Goal: Use online tool/utility: Utilize a website feature to perform a specific function

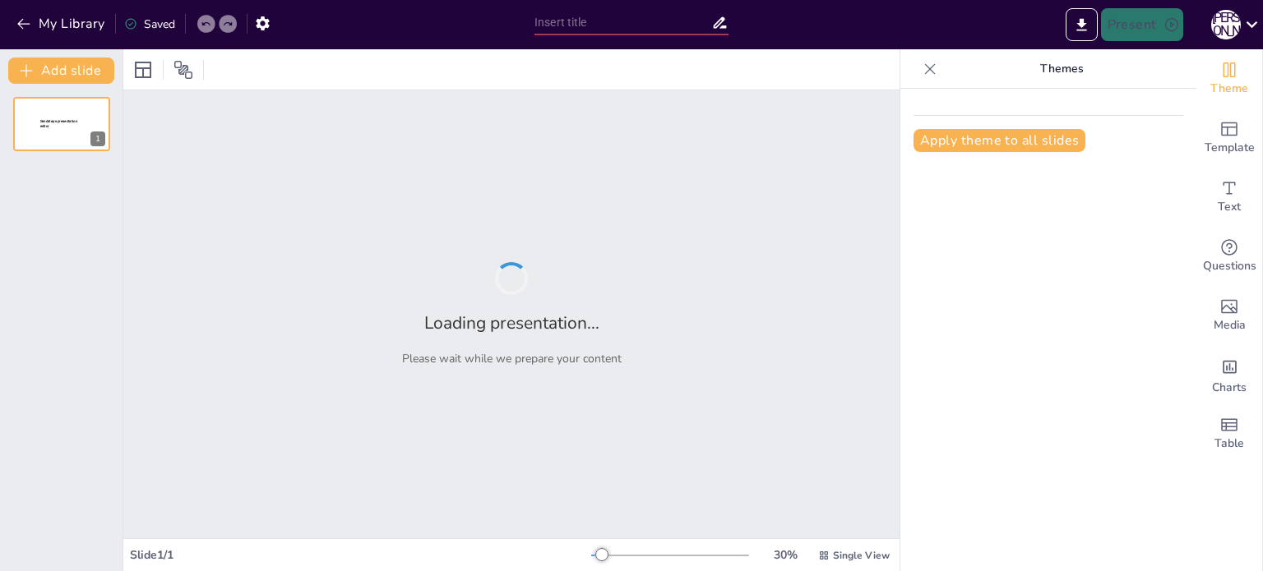
type input "Атестація та сертифікація: Розбираємось на пальцях"
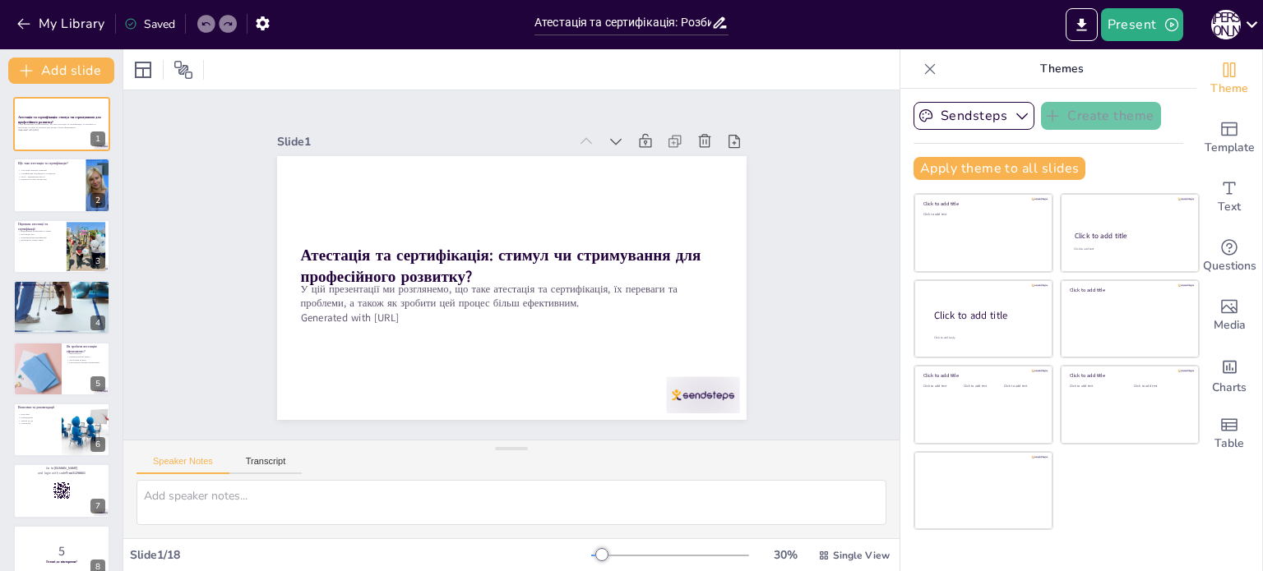
checkbox input "true"
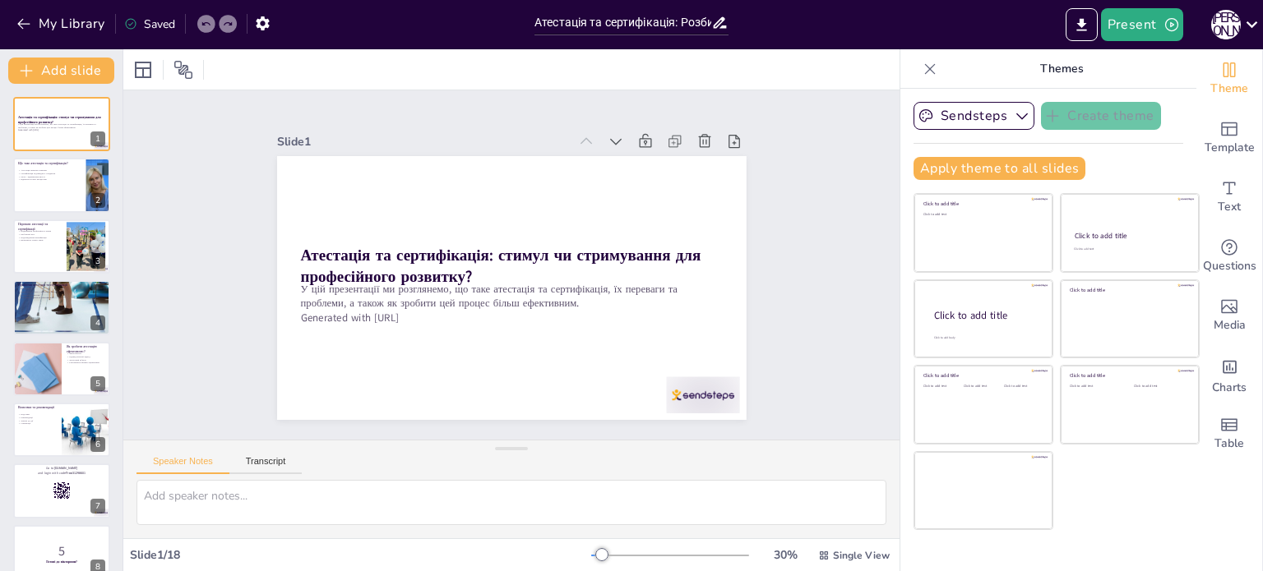
checkbox input "true"
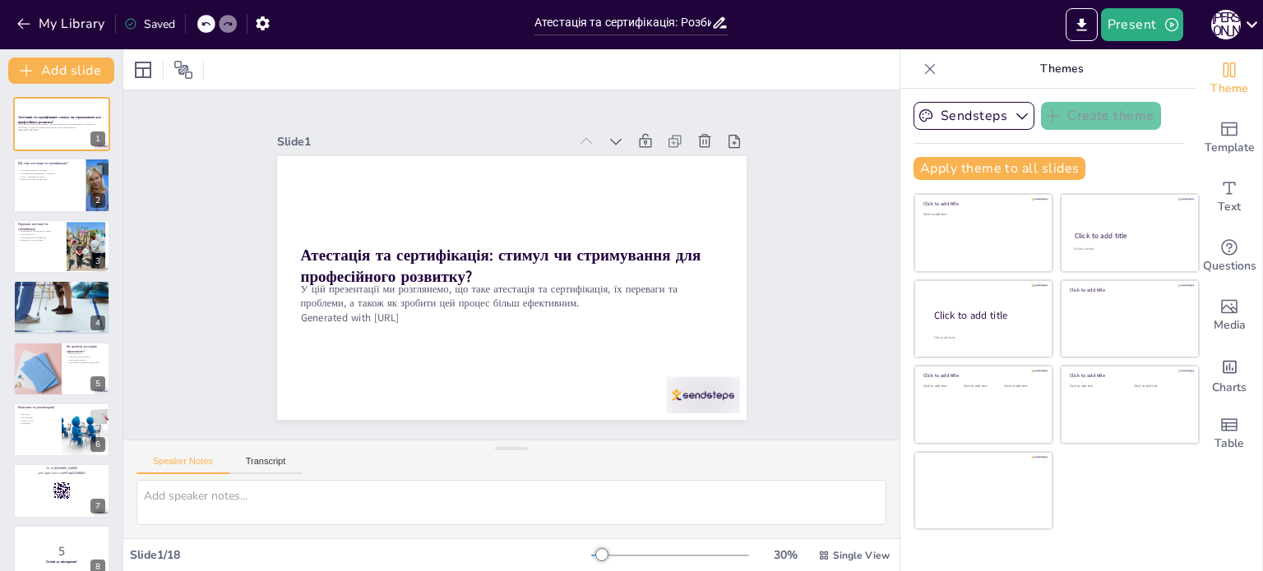
checkbox input "true"
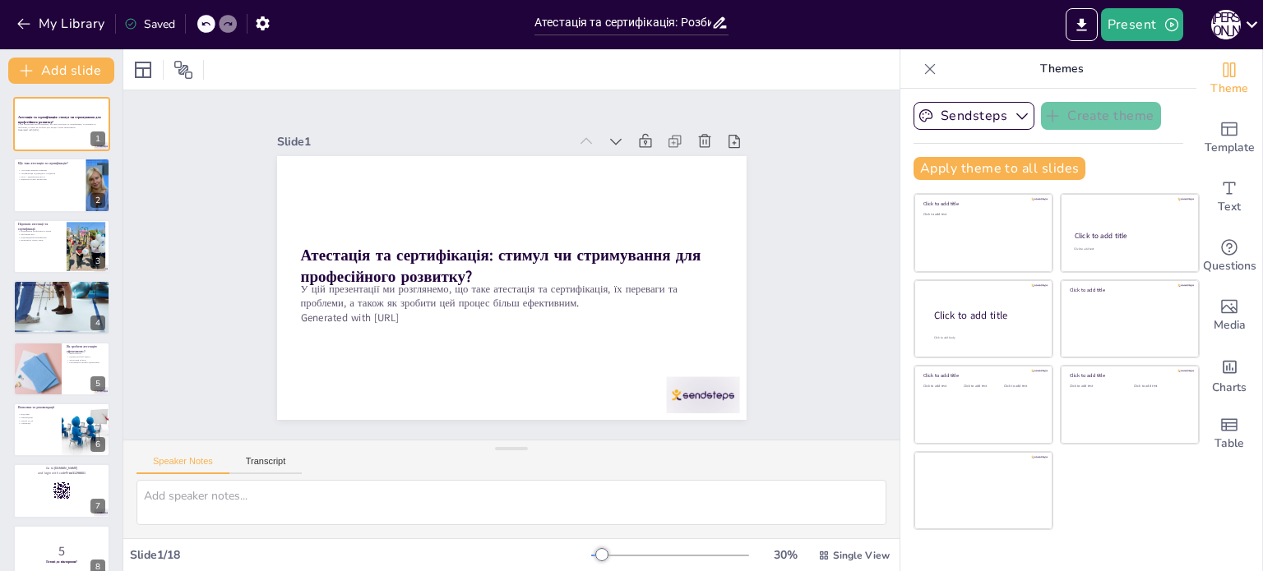
checkbox input "true"
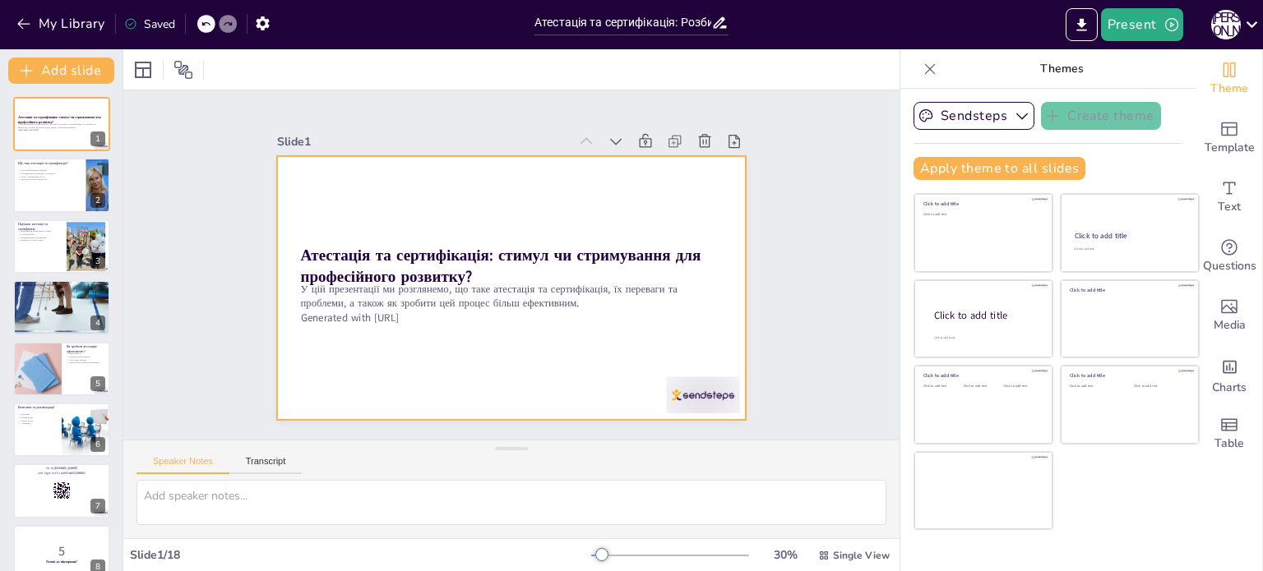
checkbox input "true"
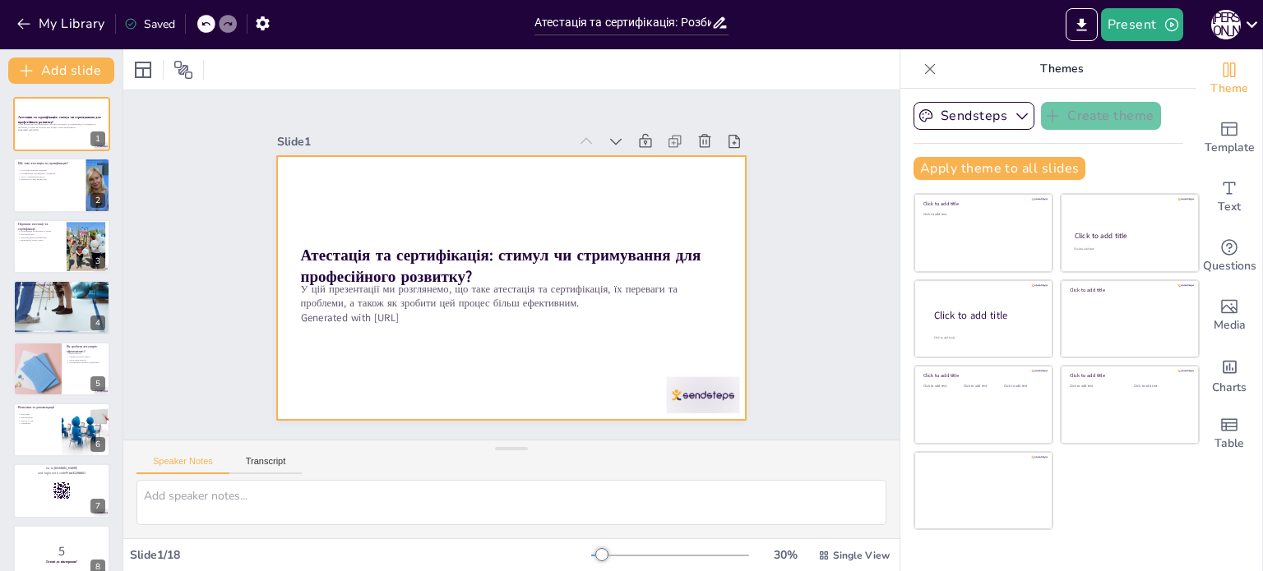
checkbox input "true"
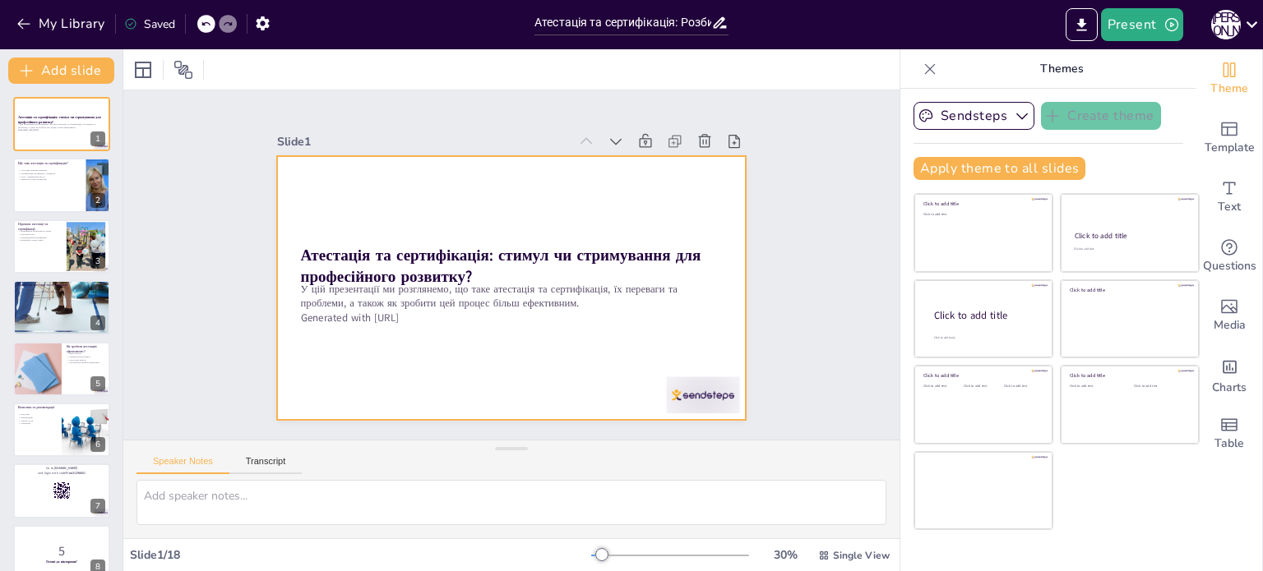
checkbox input "true"
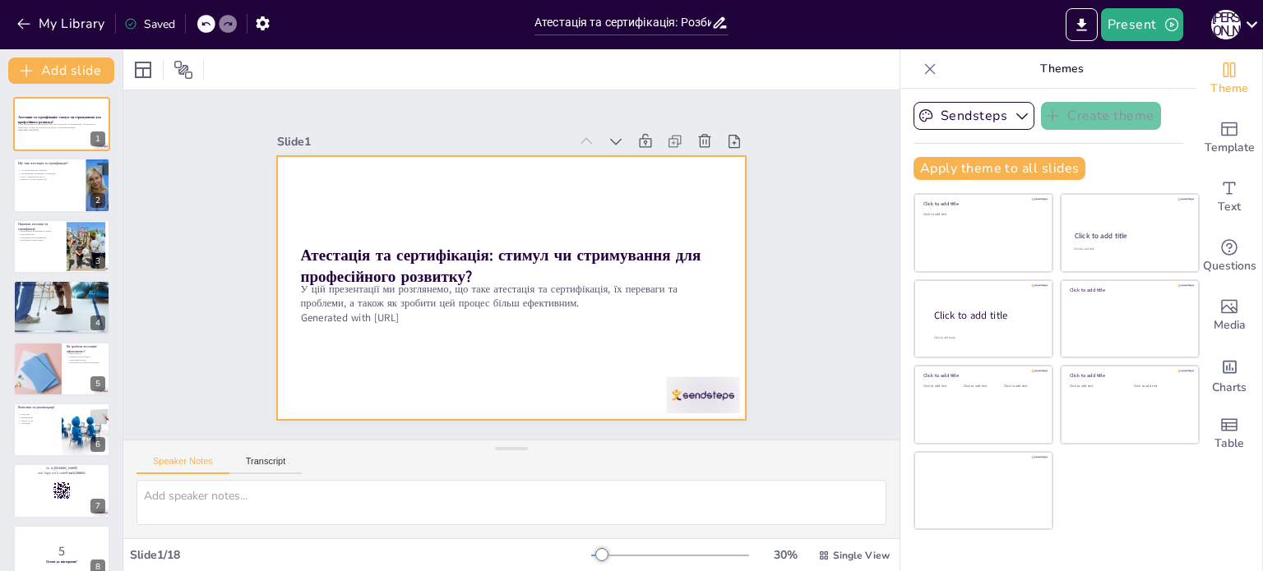
checkbox input "true"
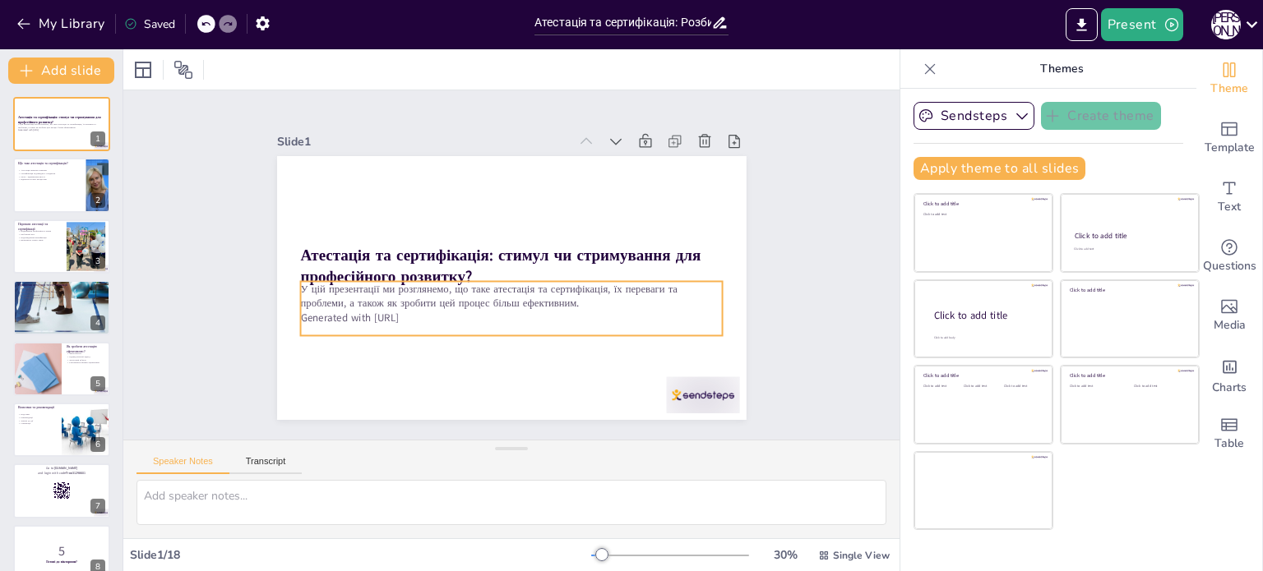
checkbox input "true"
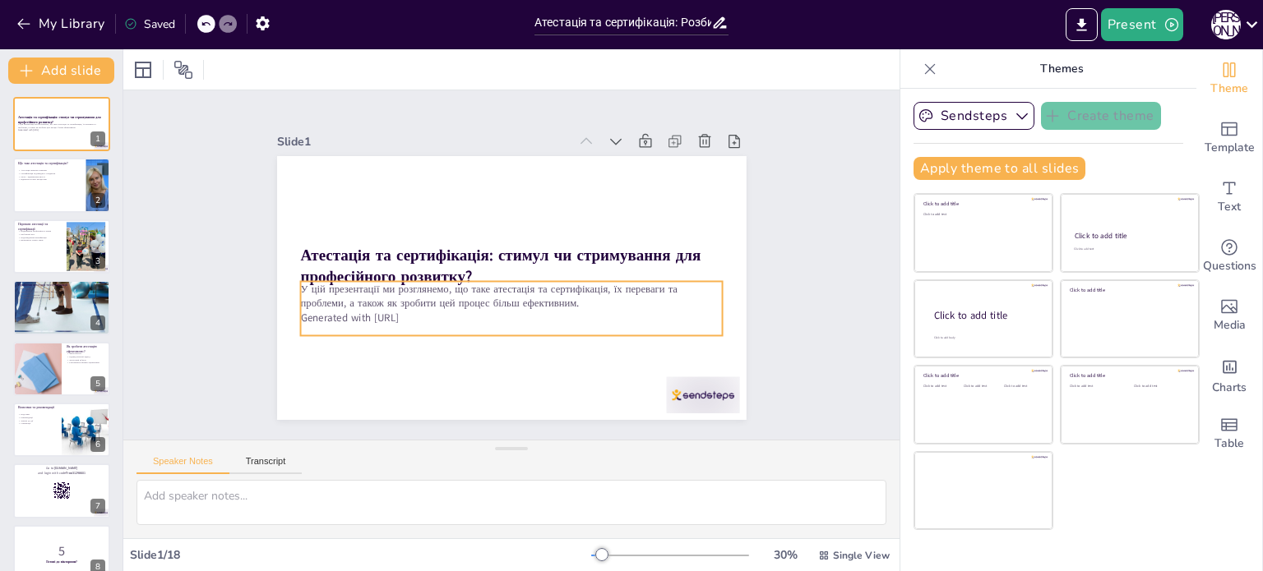
checkbox input "true"
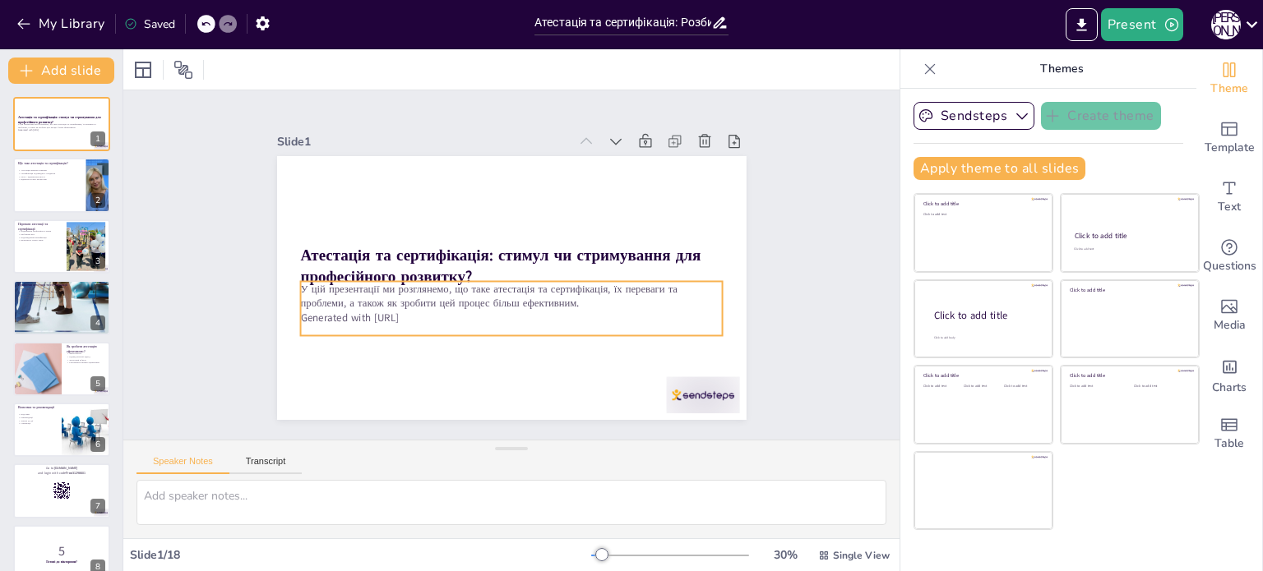
checkbox input "true"
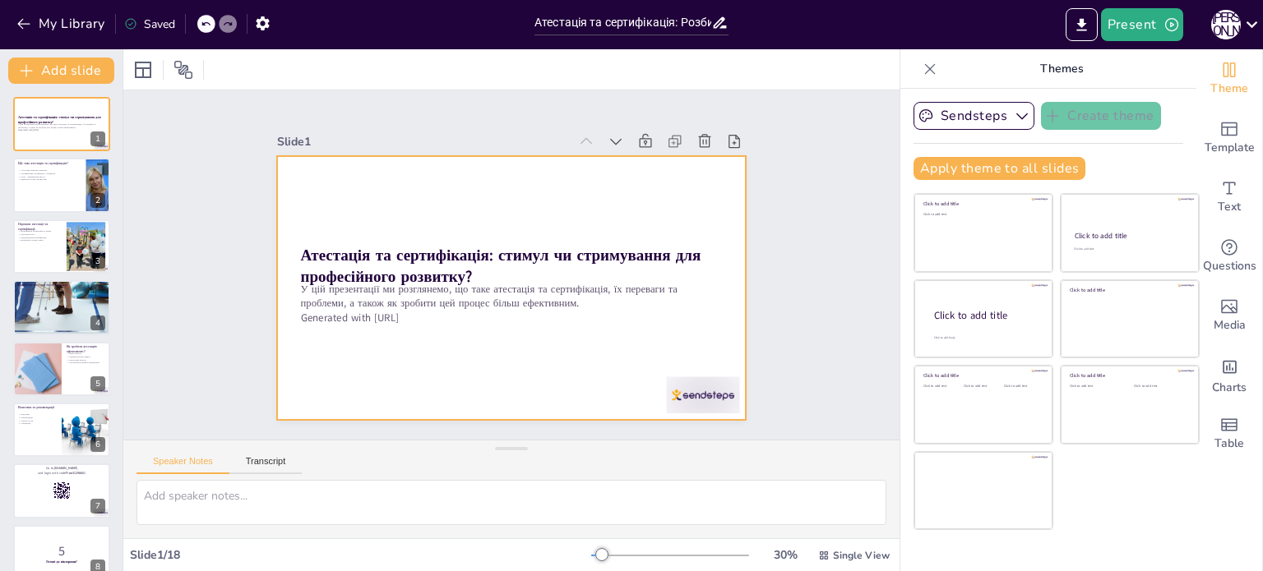
checkbox input "true"
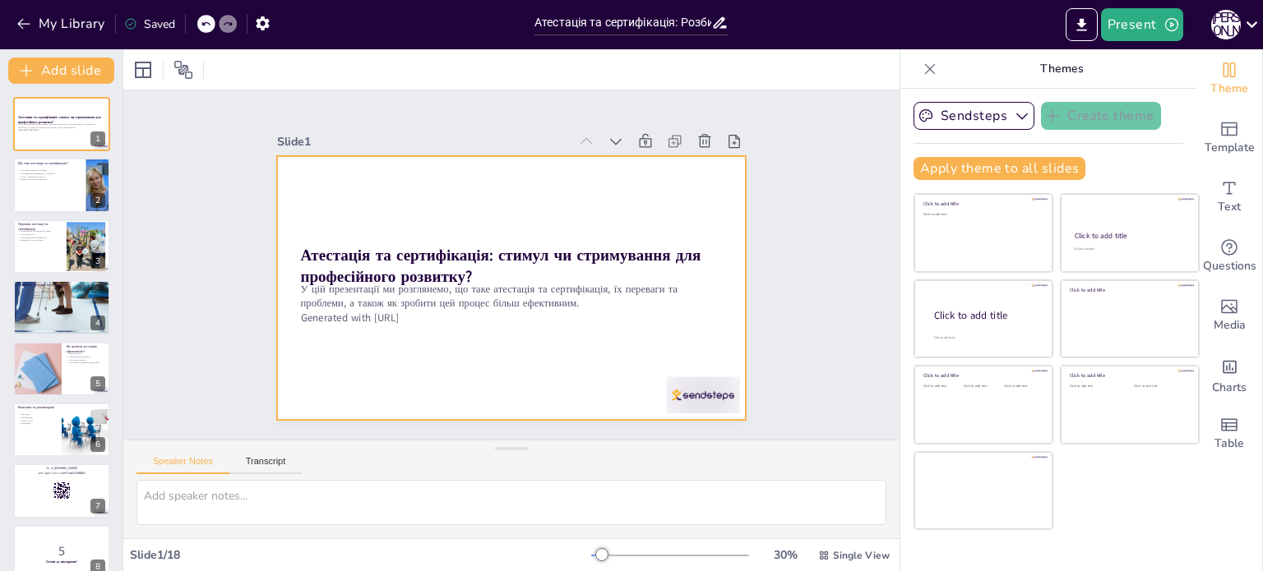
checkbox input "true"
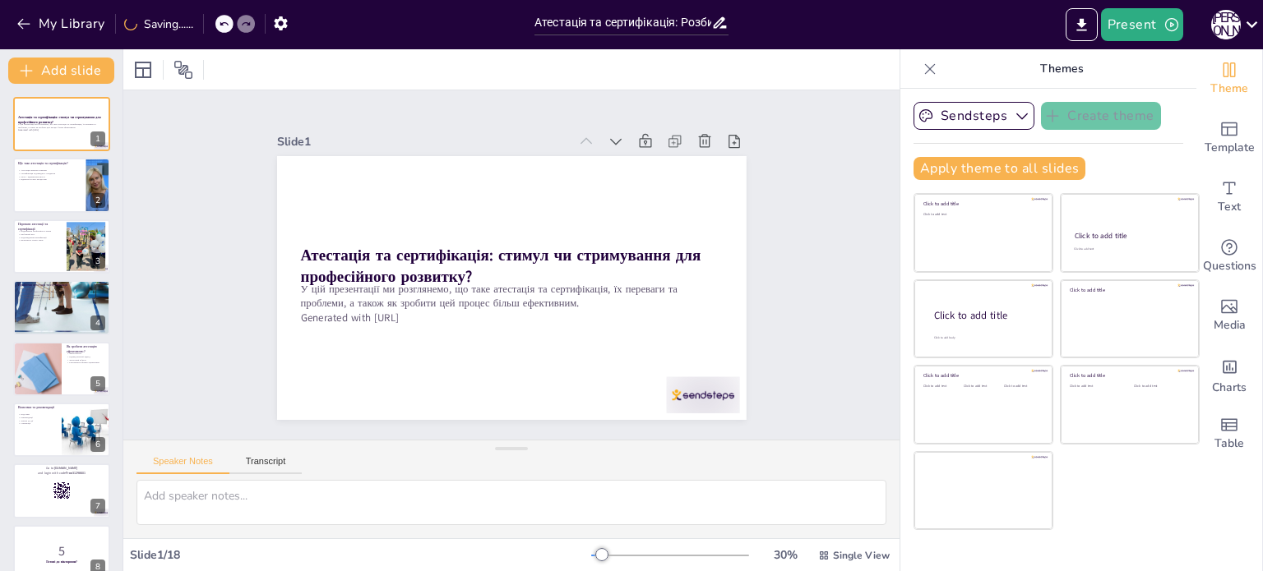
checkbox input "true"
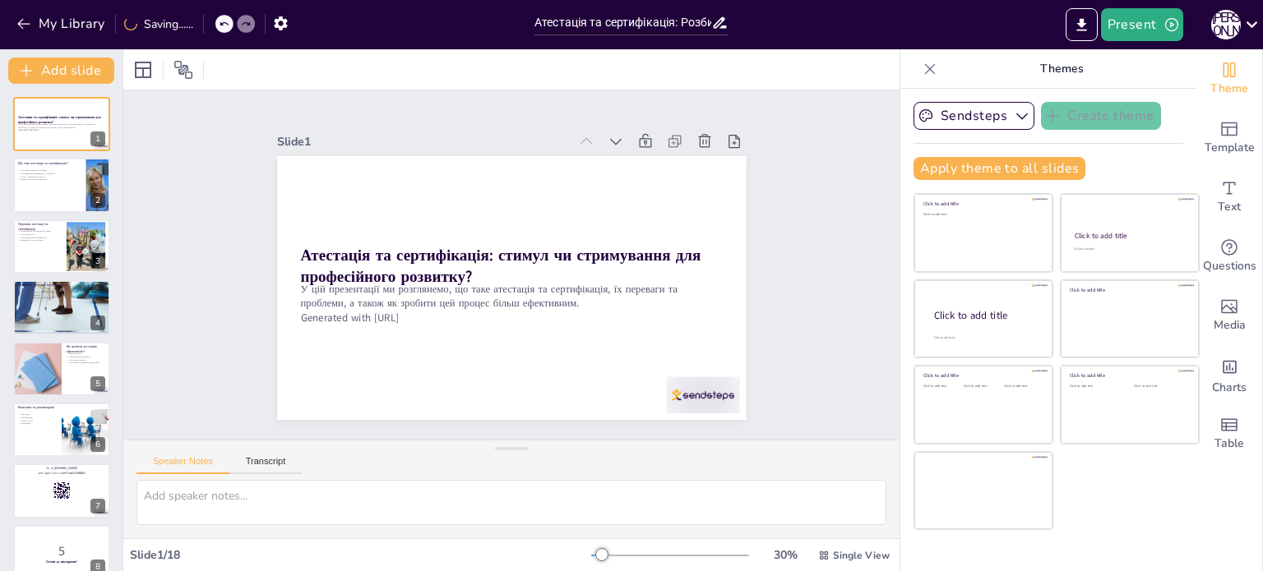
checkbox input "true"
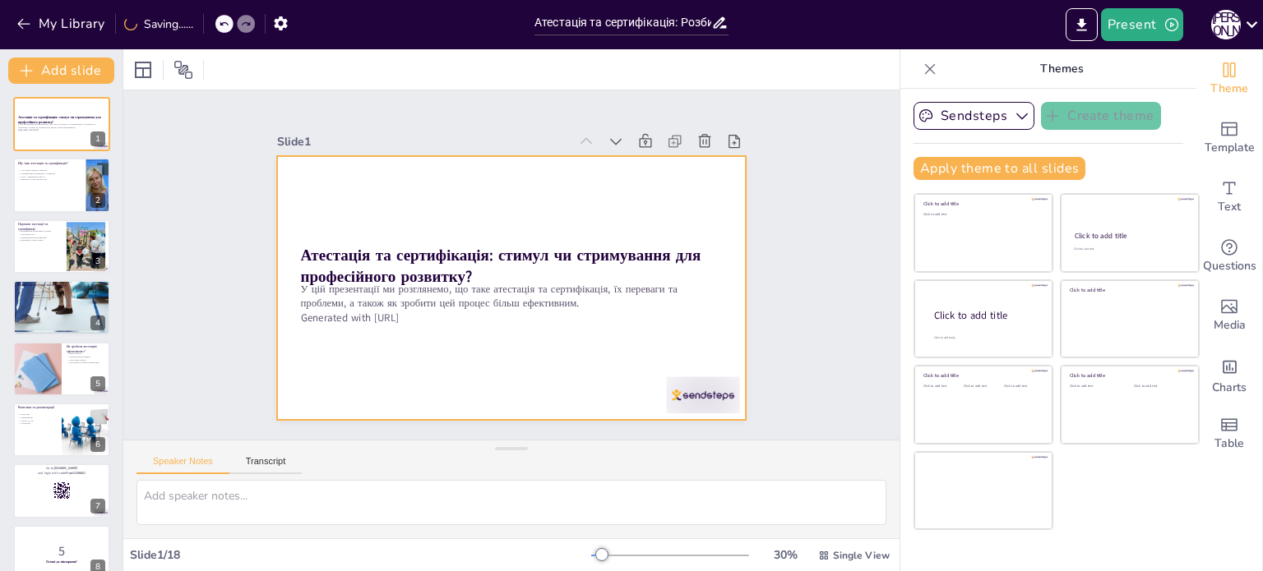
checkbox input "true"
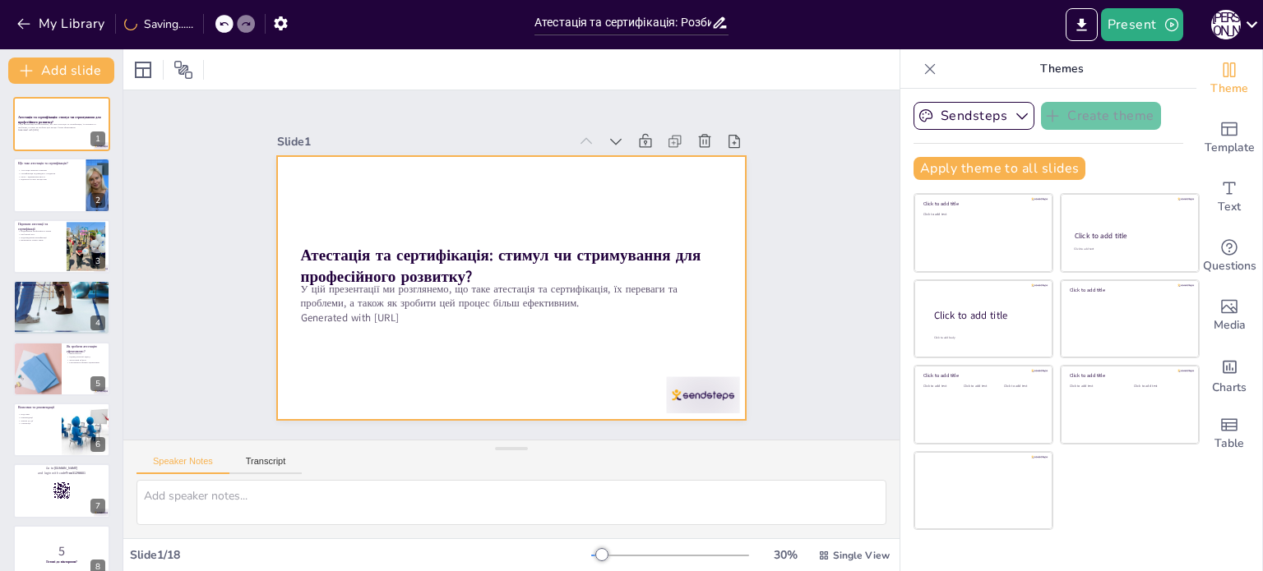
checkbox input "true"
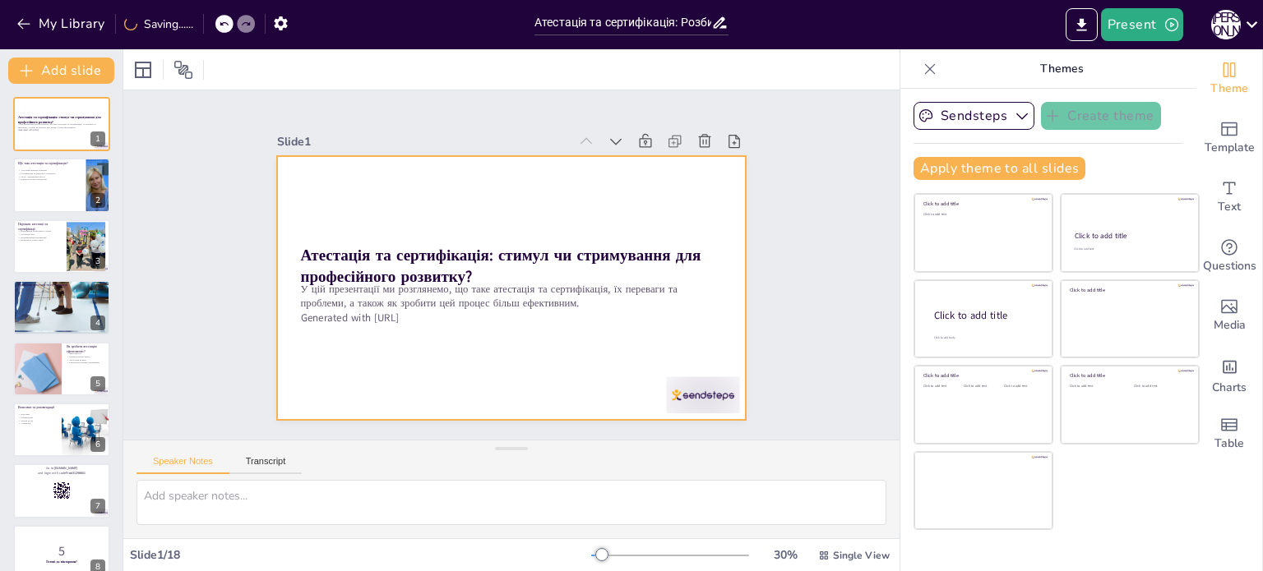
checkbox input "true"
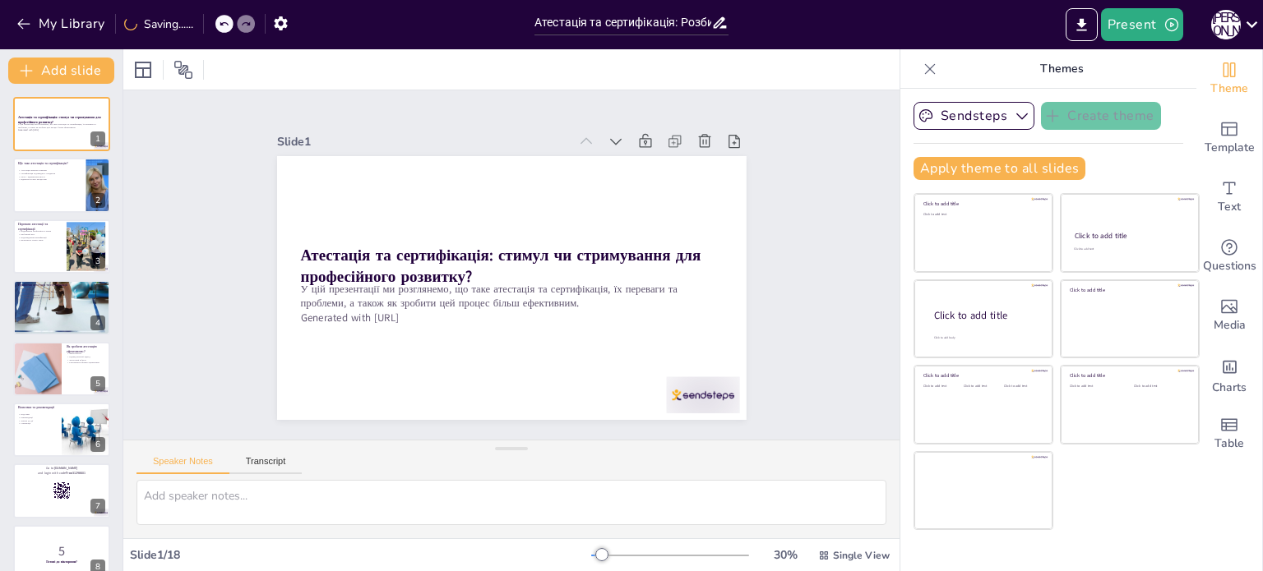
checkbox input "true"
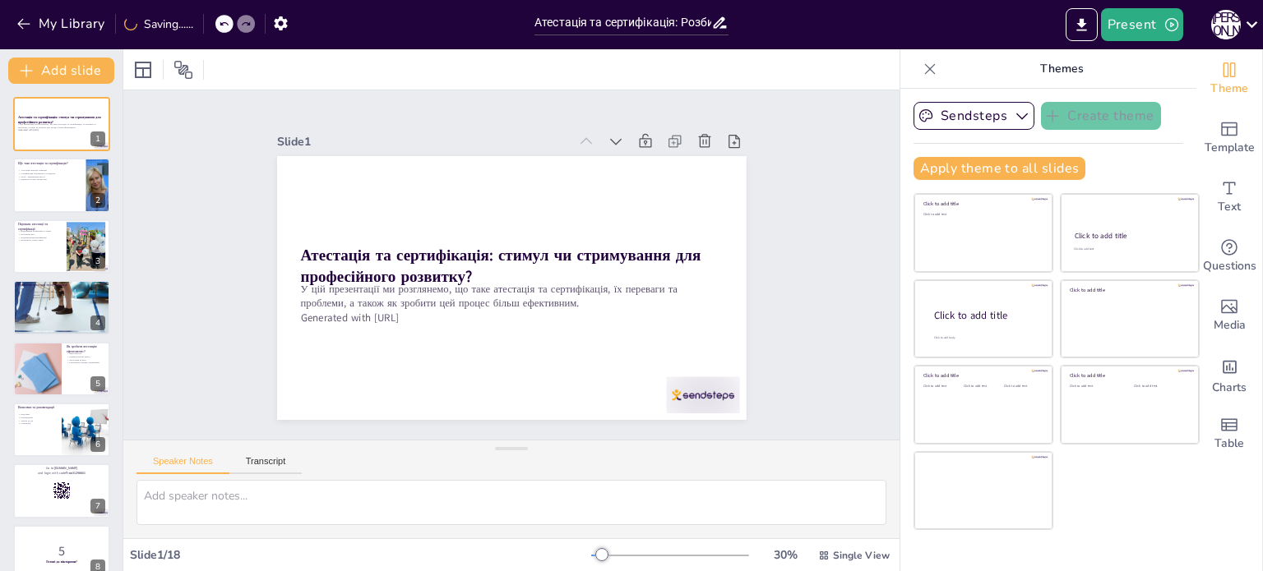
checkbox input "true"
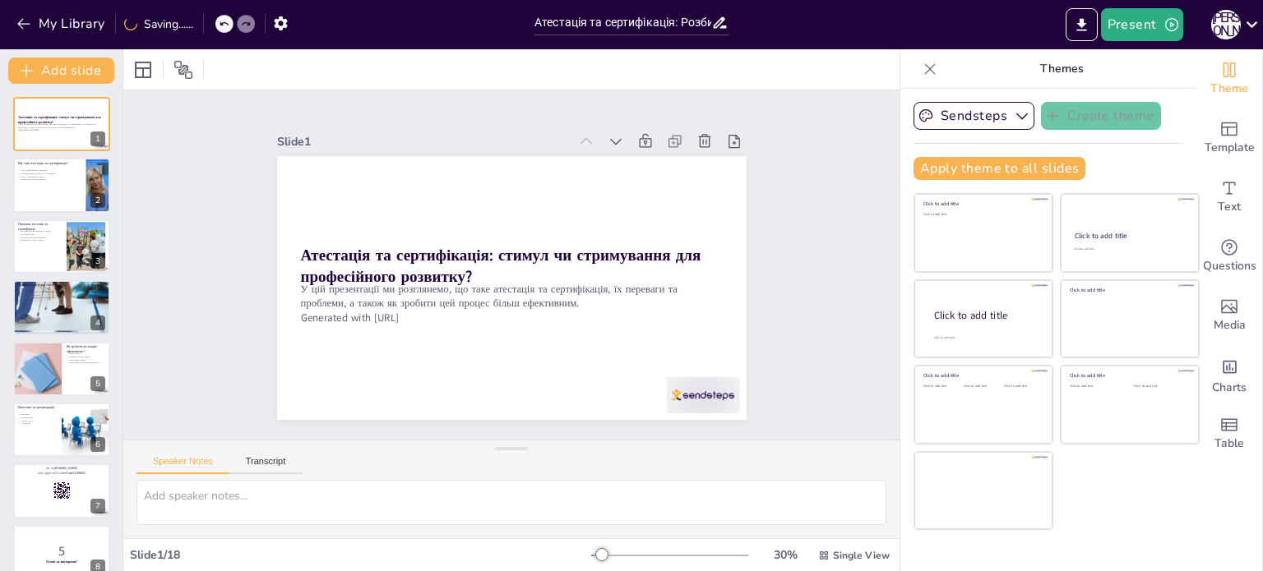
checkbox input "true"
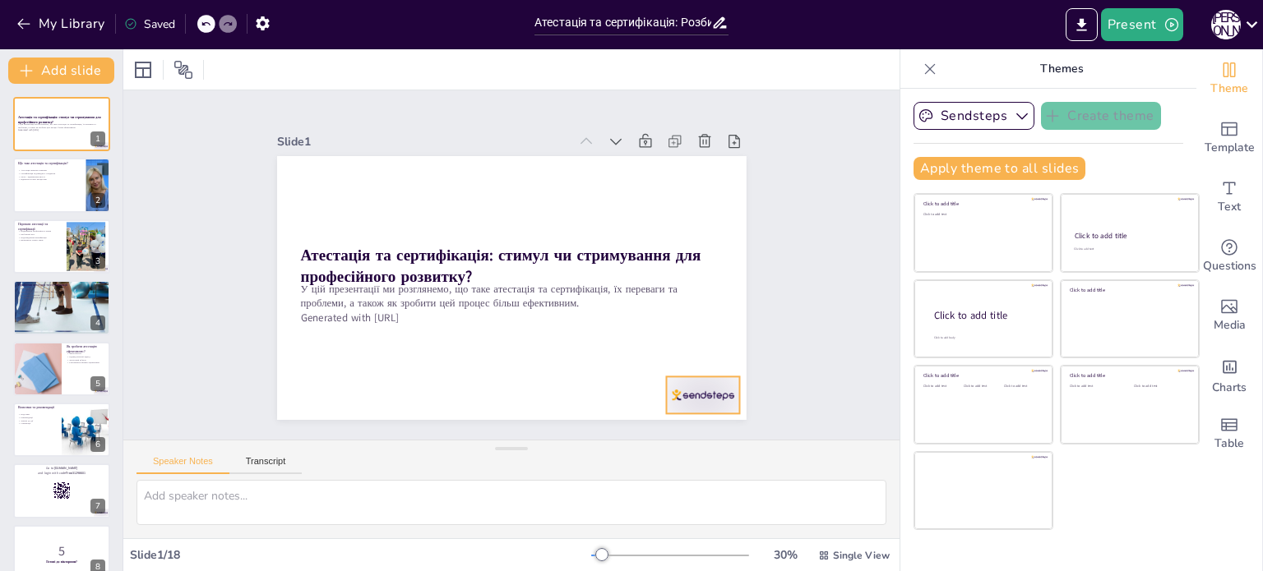
checkbox input "true"
click at [688, 406] on div at bounding box center [671, 431] width 79 height 51
checkbox input "true"
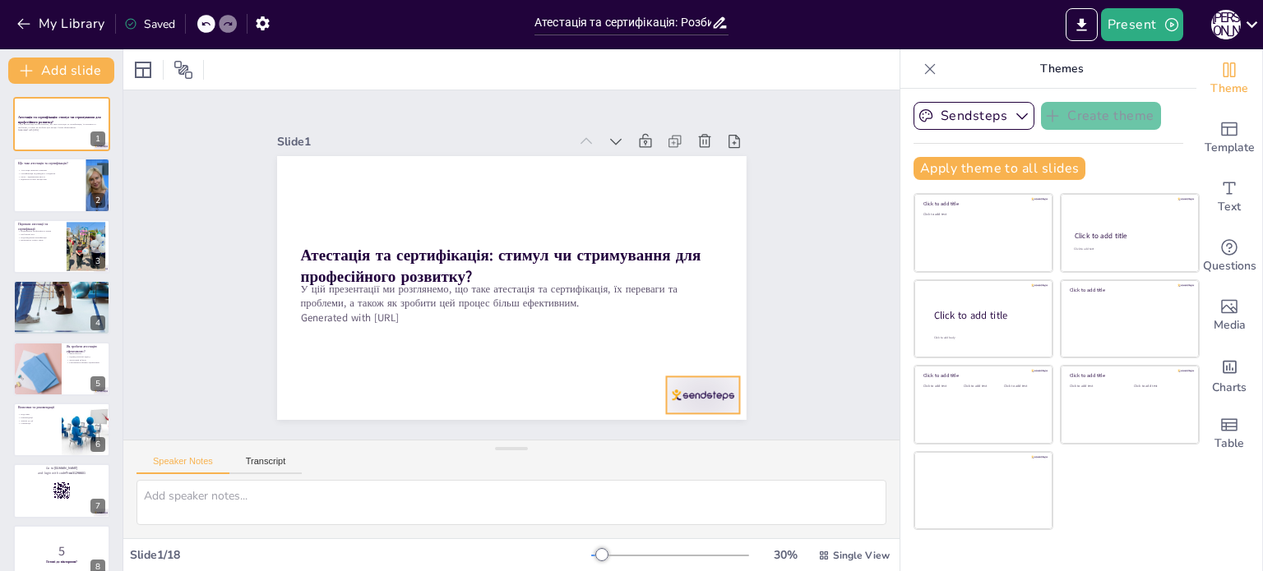
checkbox input "true"
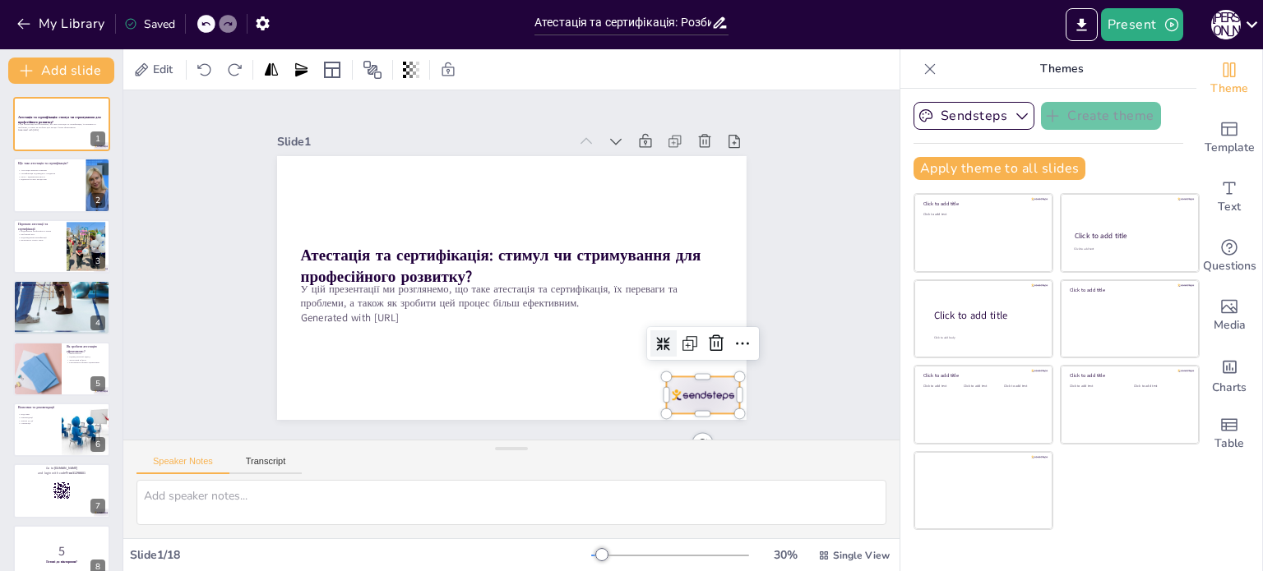
checkbox input "true"
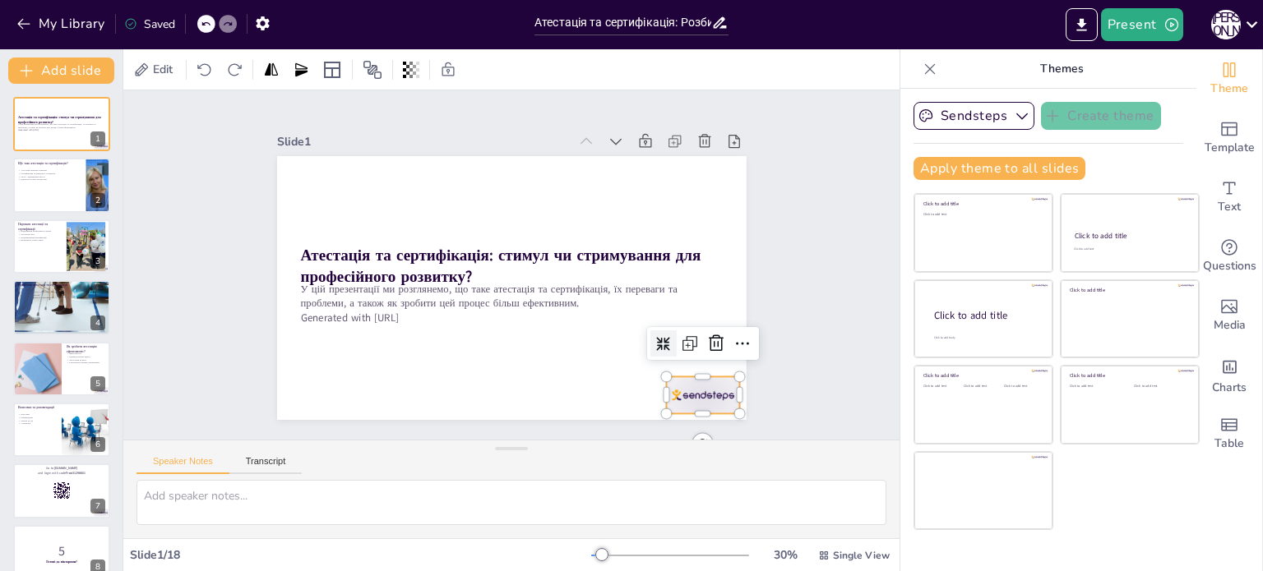
checkbox input "true"
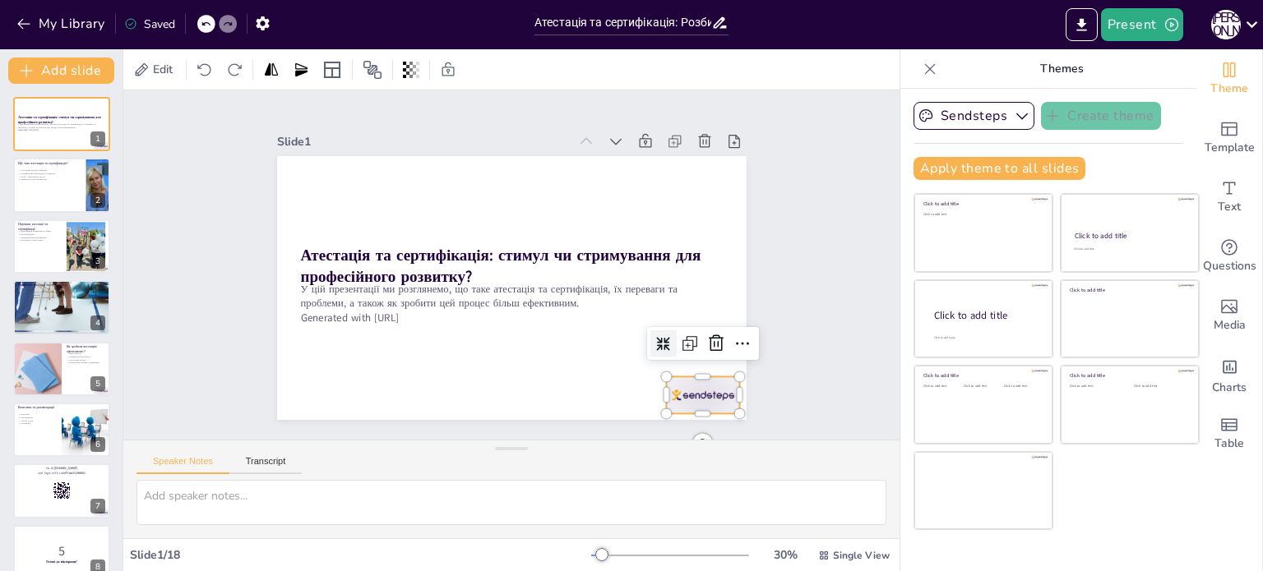
checkbox input "true"
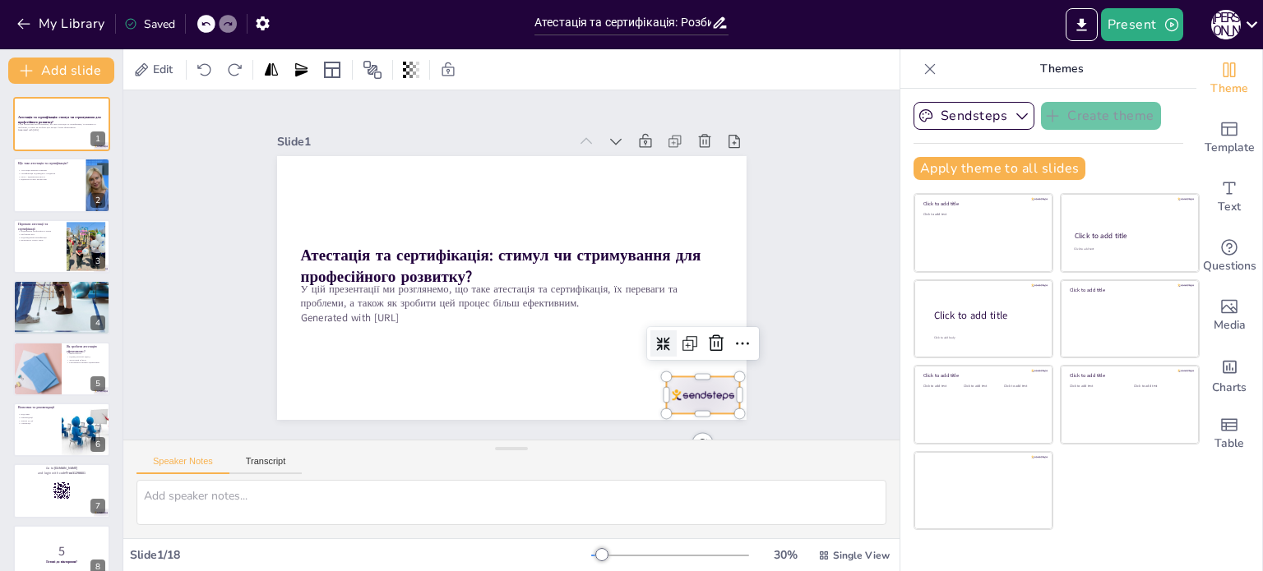
checkbox input "true"
click at [511, 472] on icon at bounding box center [499, 484] width 25 height 25
checkbox input "true"
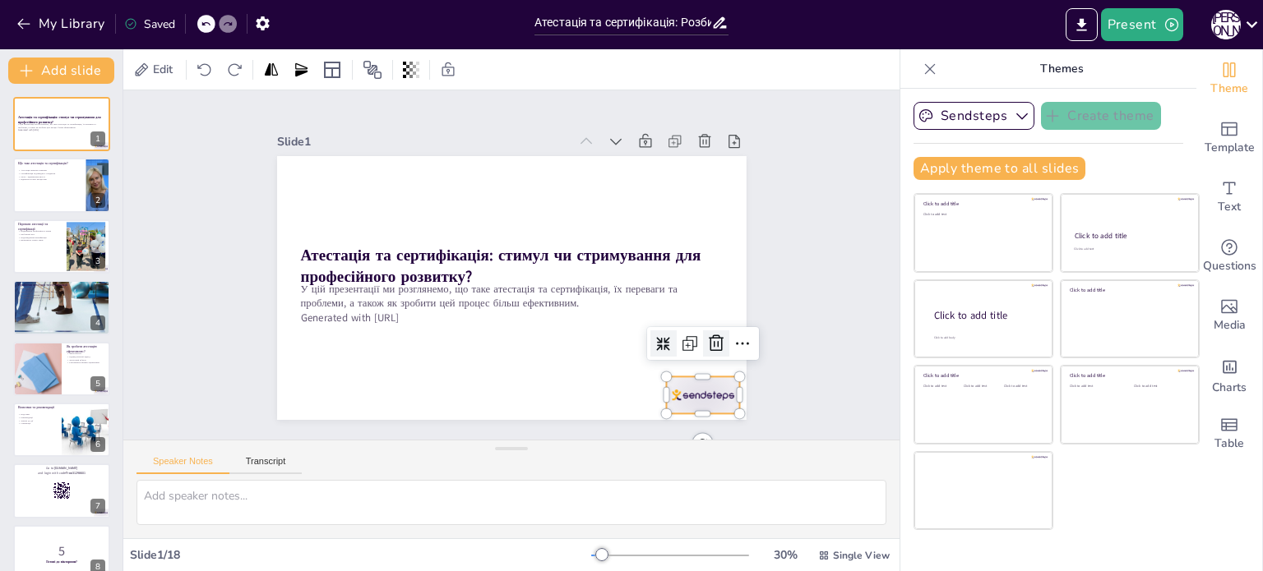
checkbox input "true"
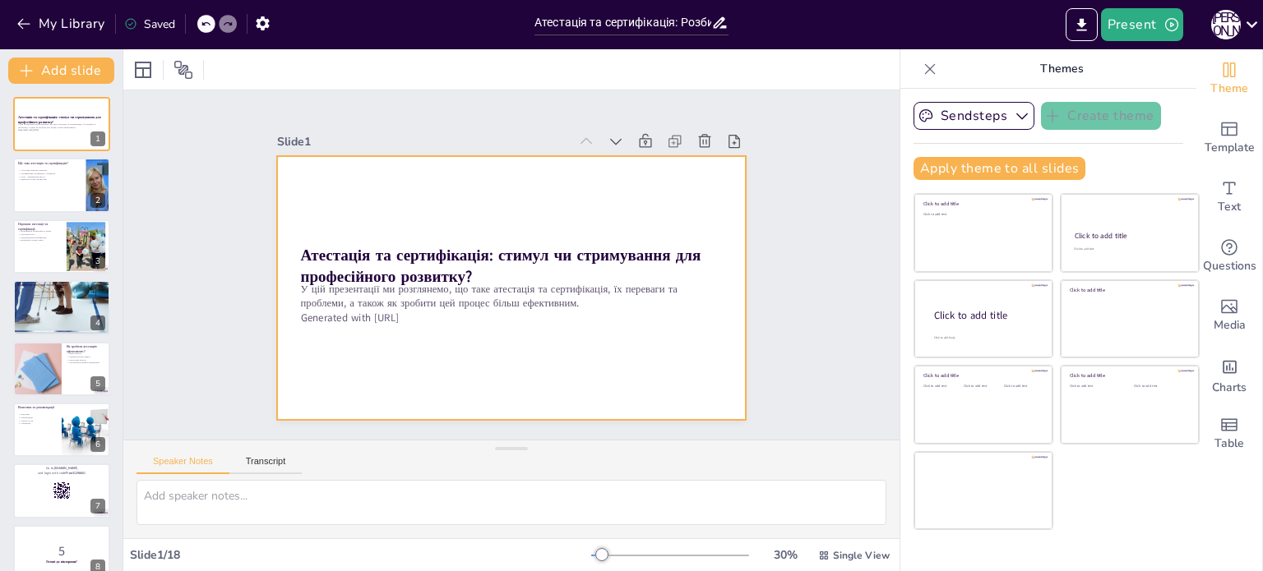
checkbox input "true"
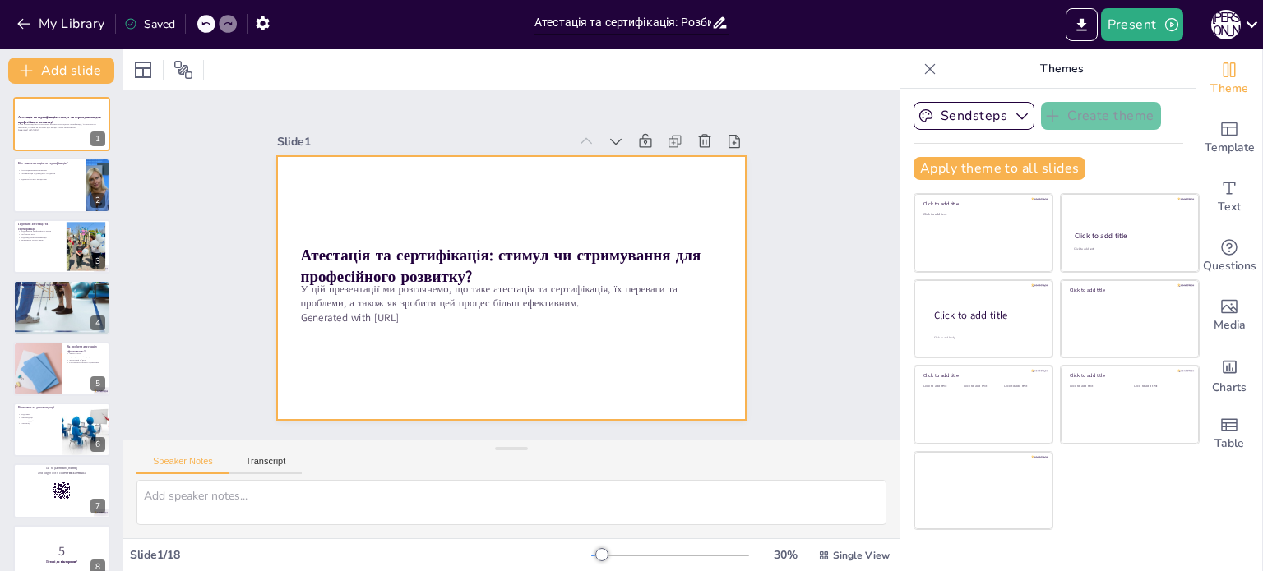
checkbox input "true"
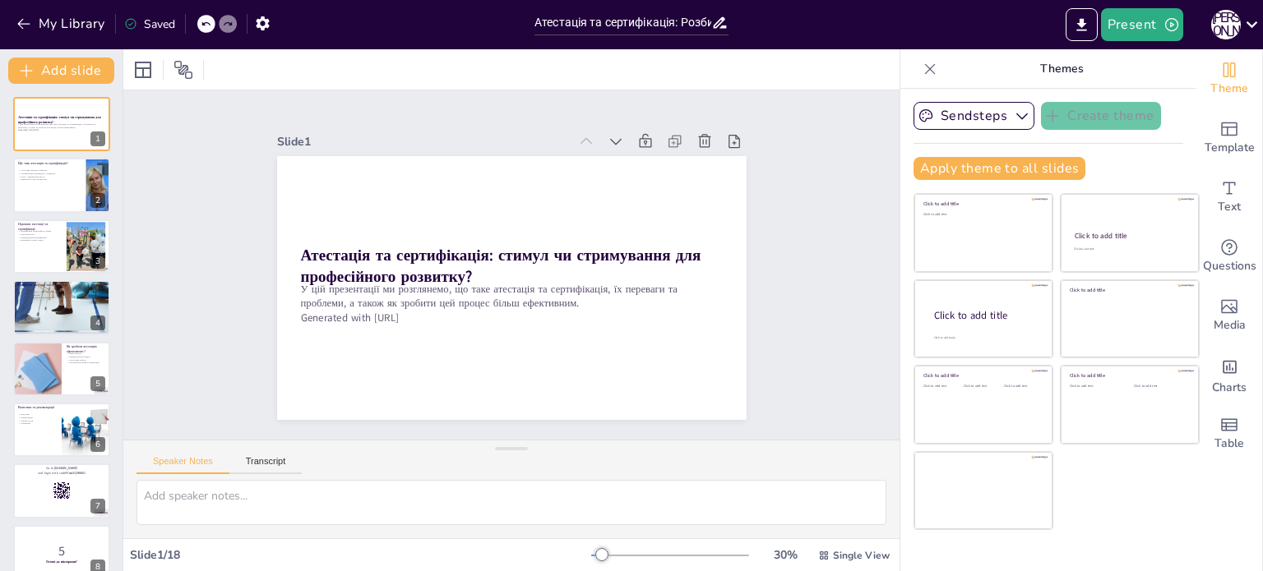
checkbox input "true"
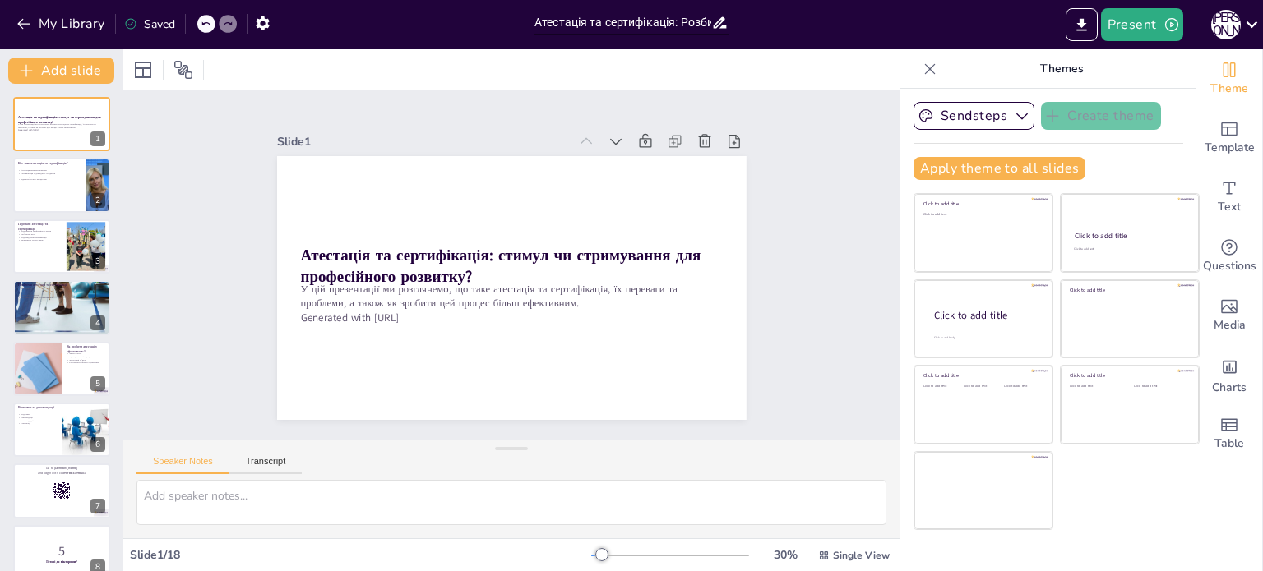
checkbox input "true"
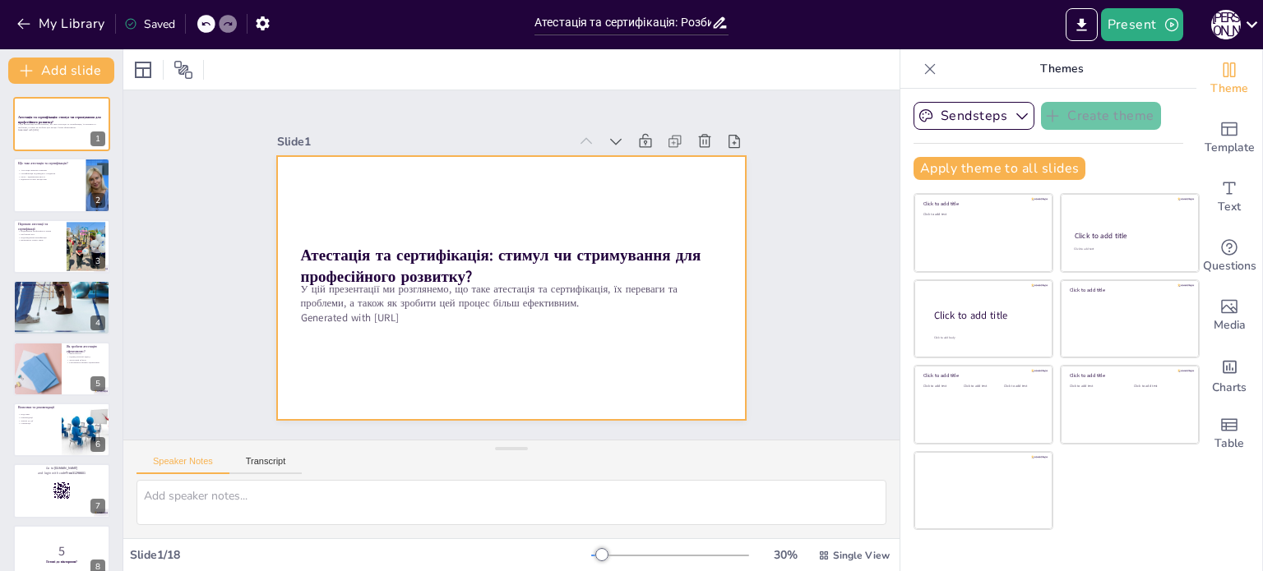
checkbox input "true"
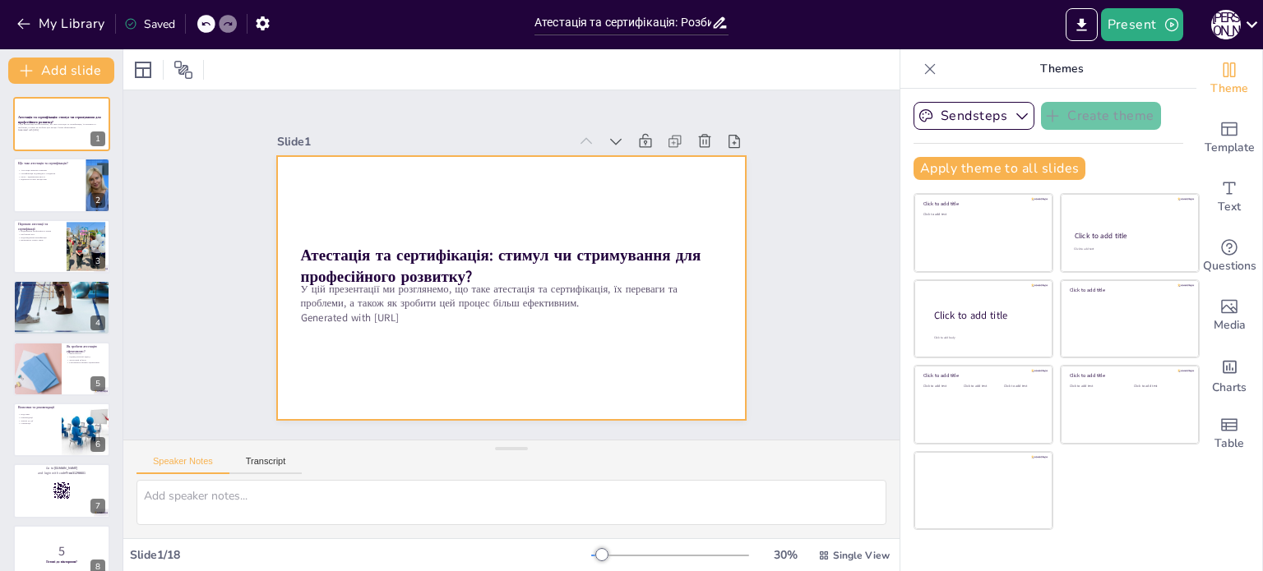
checkbox input "true"
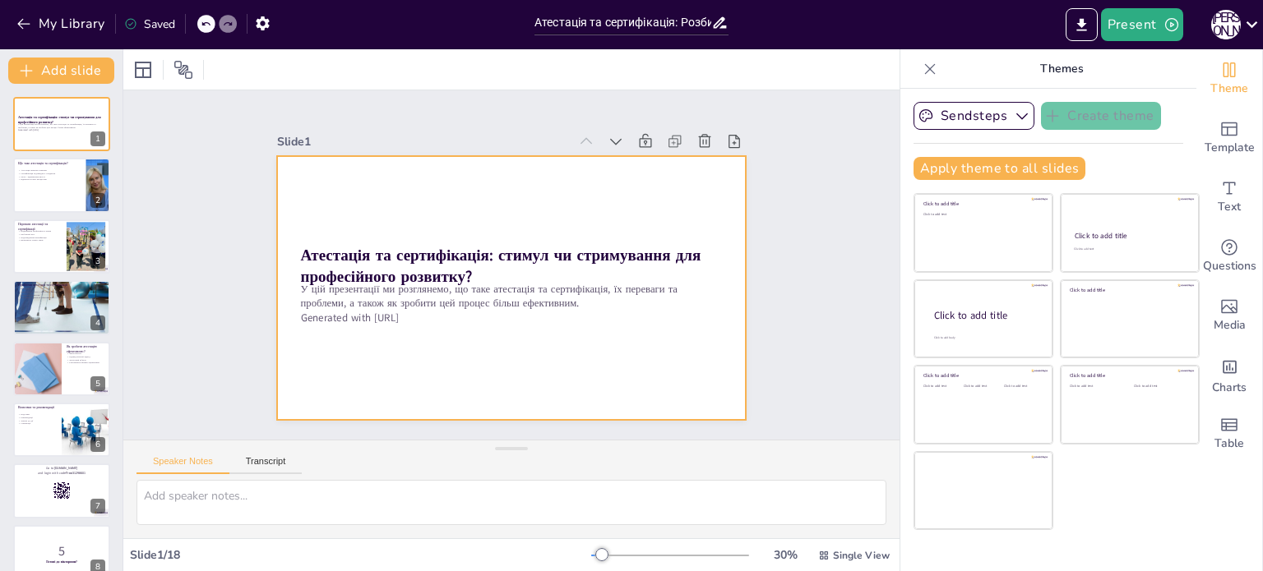
checkbox input "true"
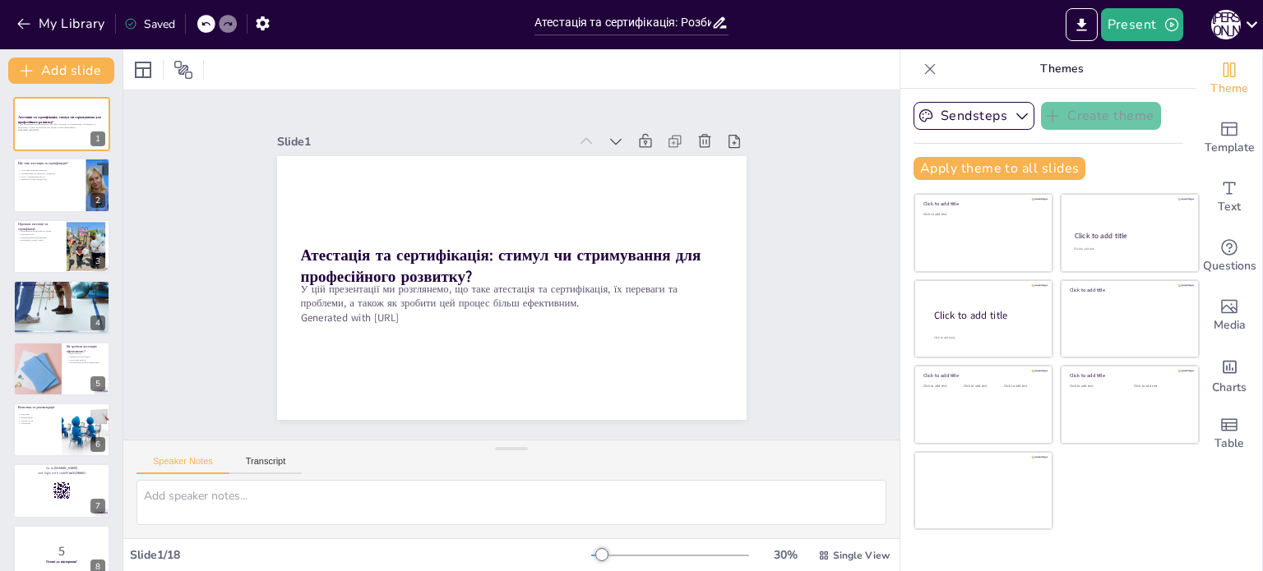
checkbox input "true"
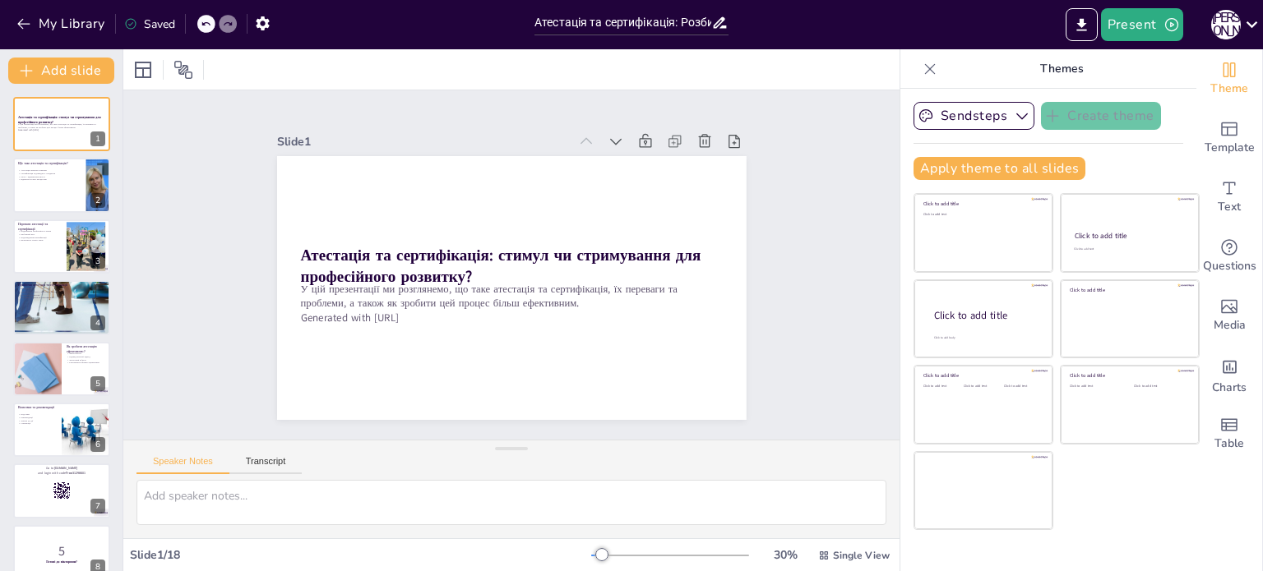
checkbox input "true"
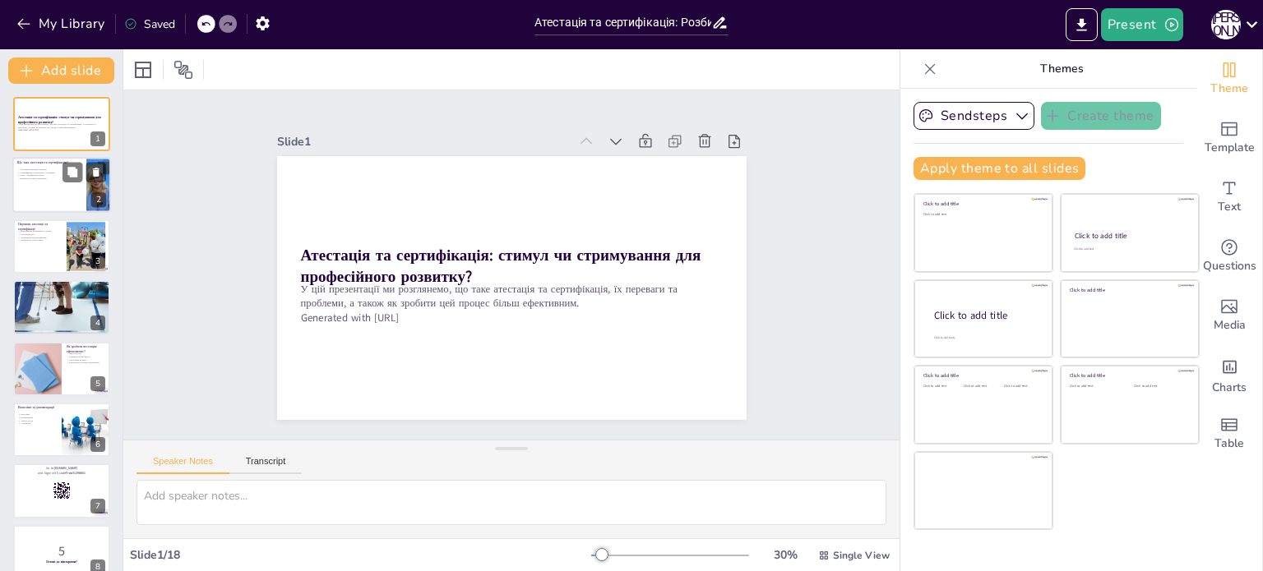
checkbox input "true"
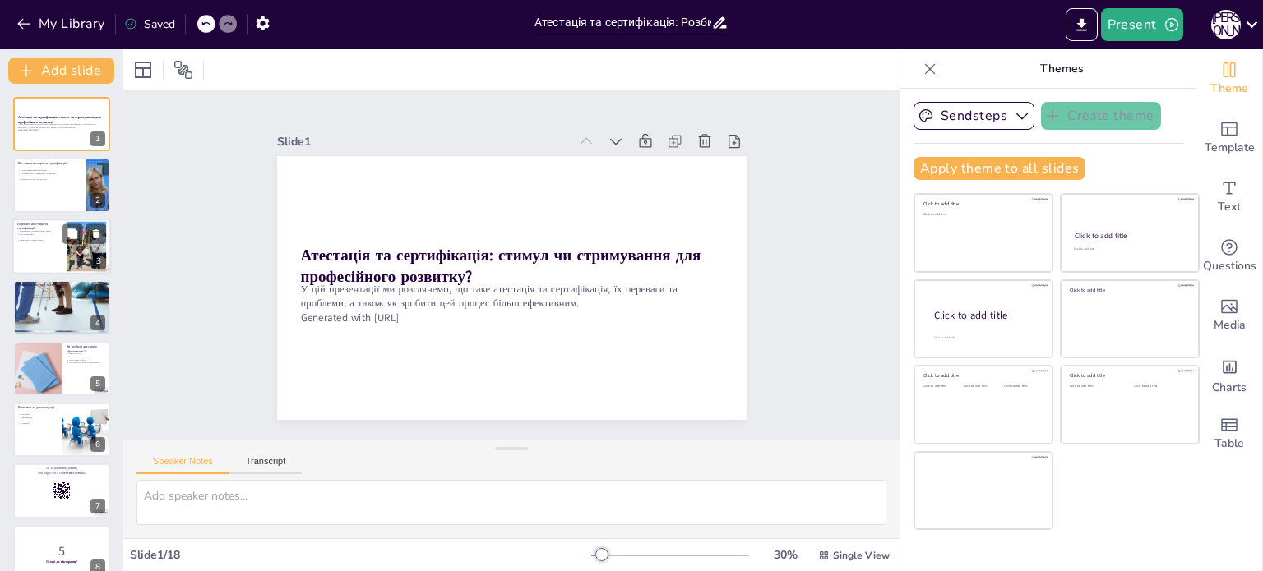
checkbox input "true"
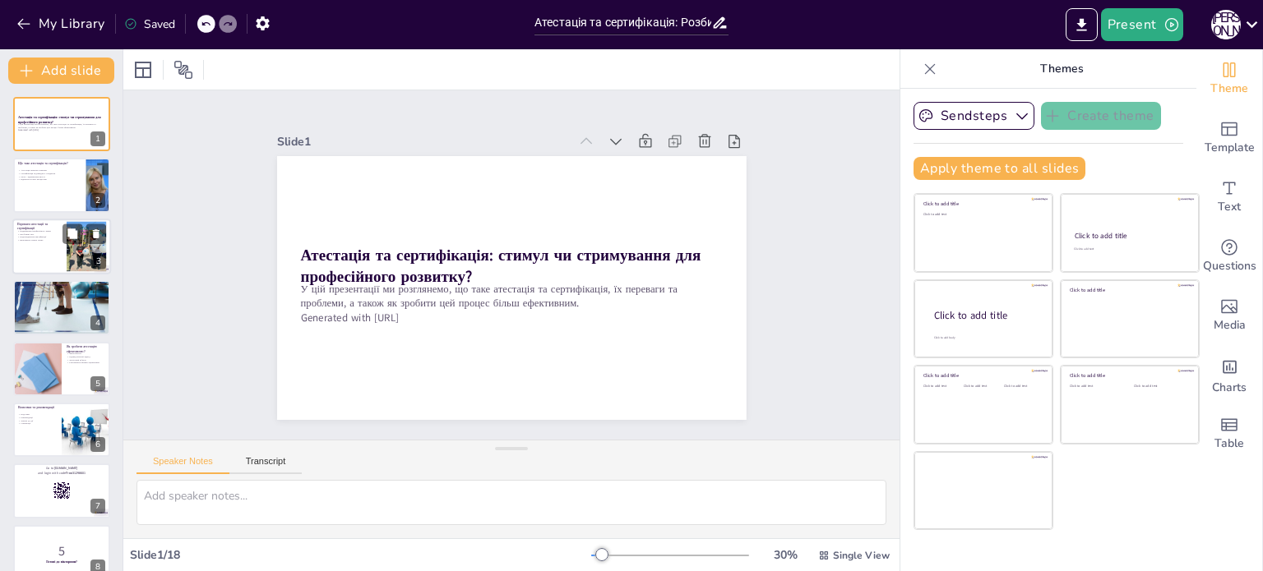
checkbox input "true"
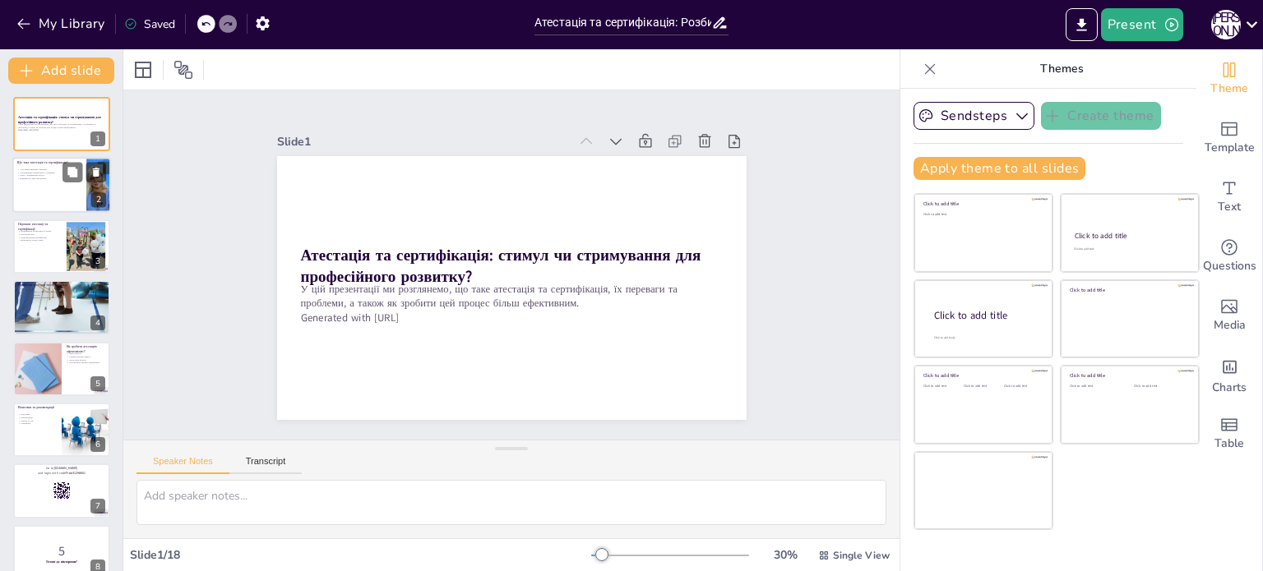
checkbox input "true"
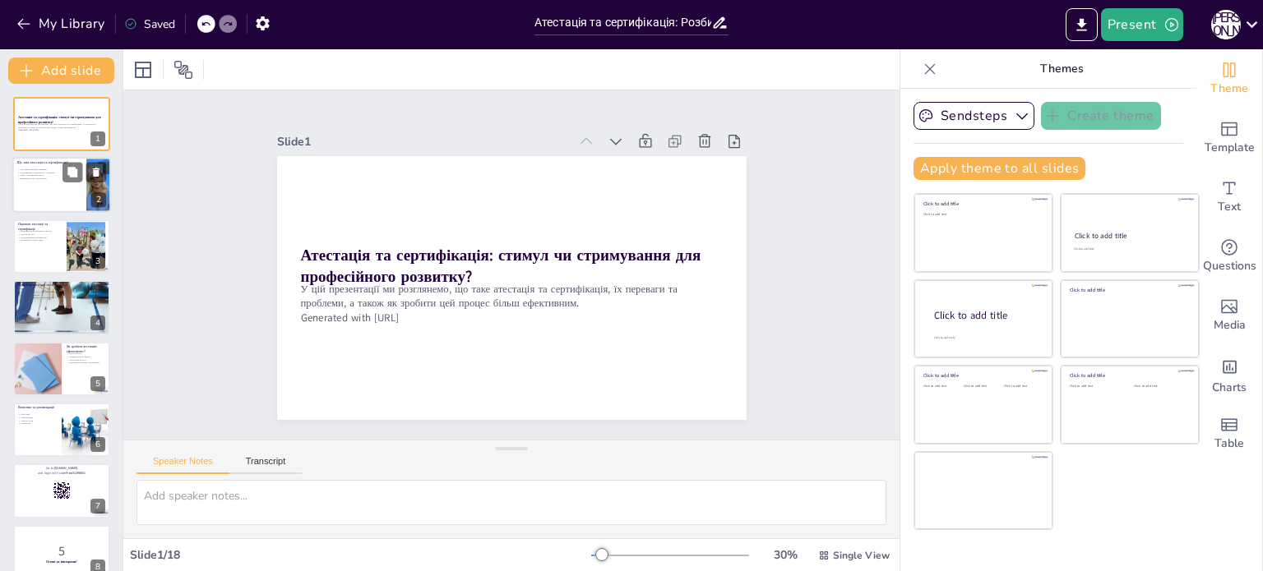
checkbox input "true"
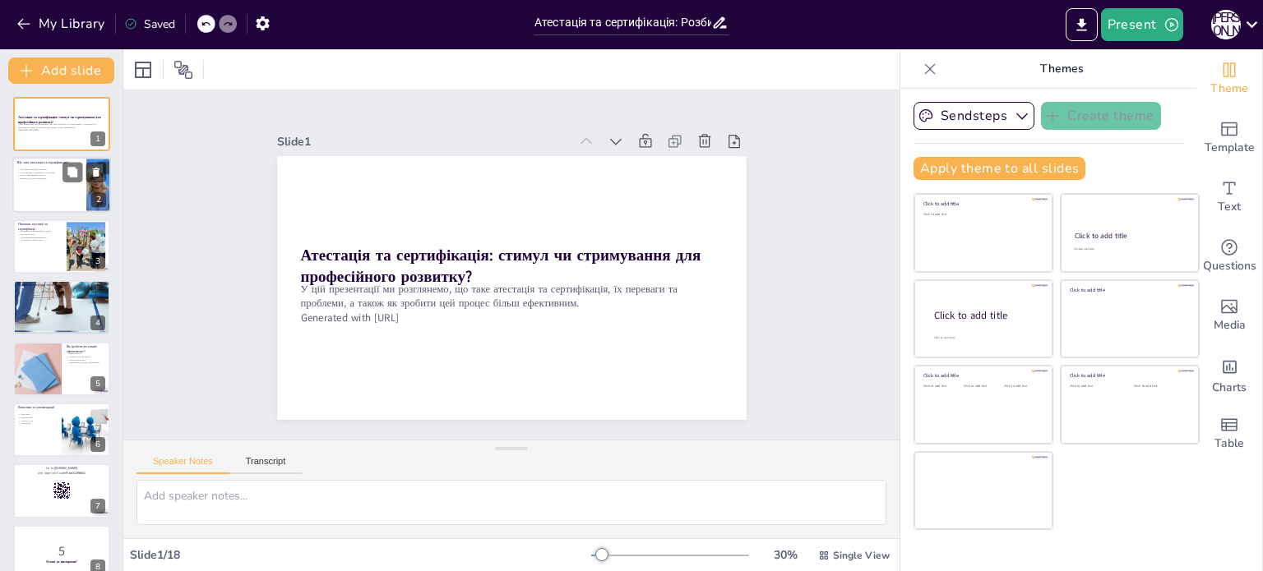
checkbox input "true"
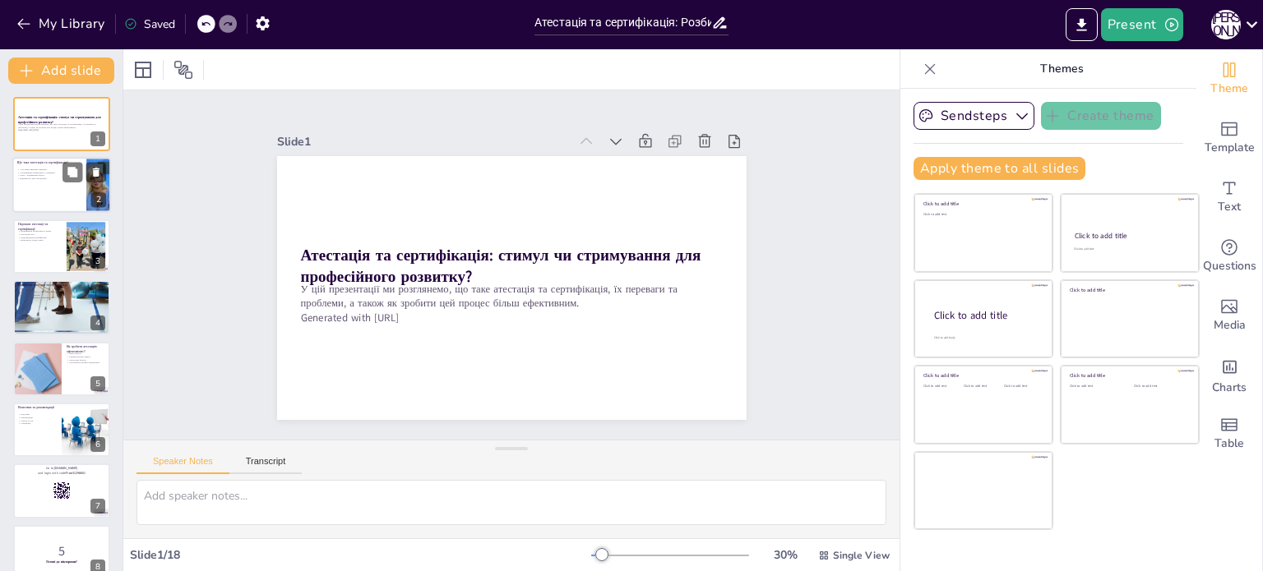
checkbox input "true"
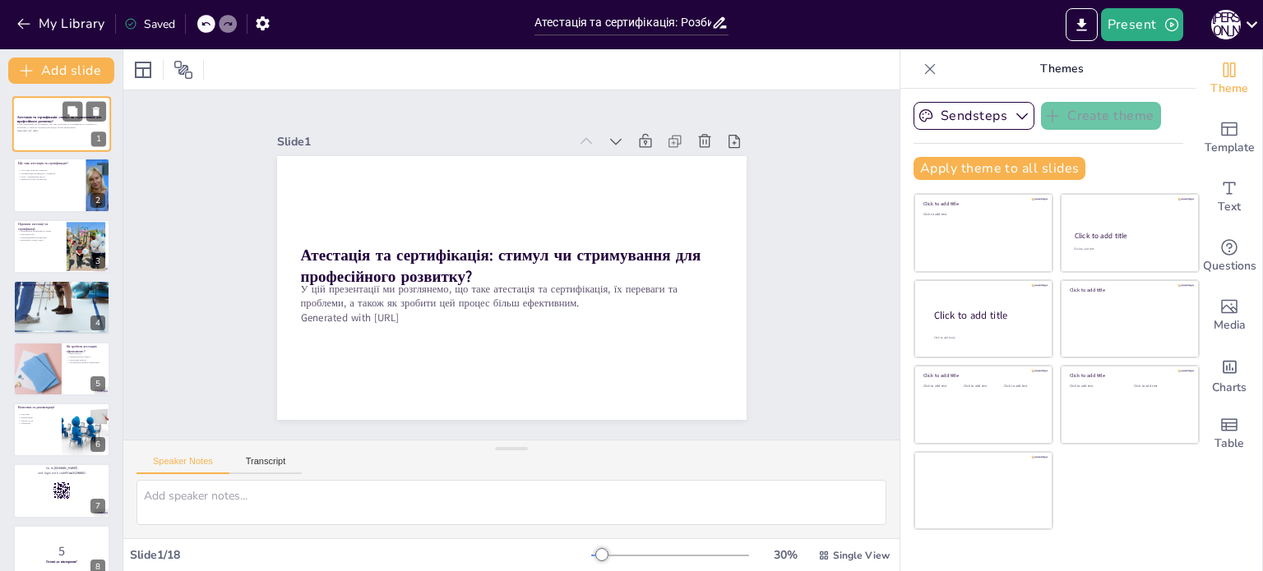
checkbox input "true"
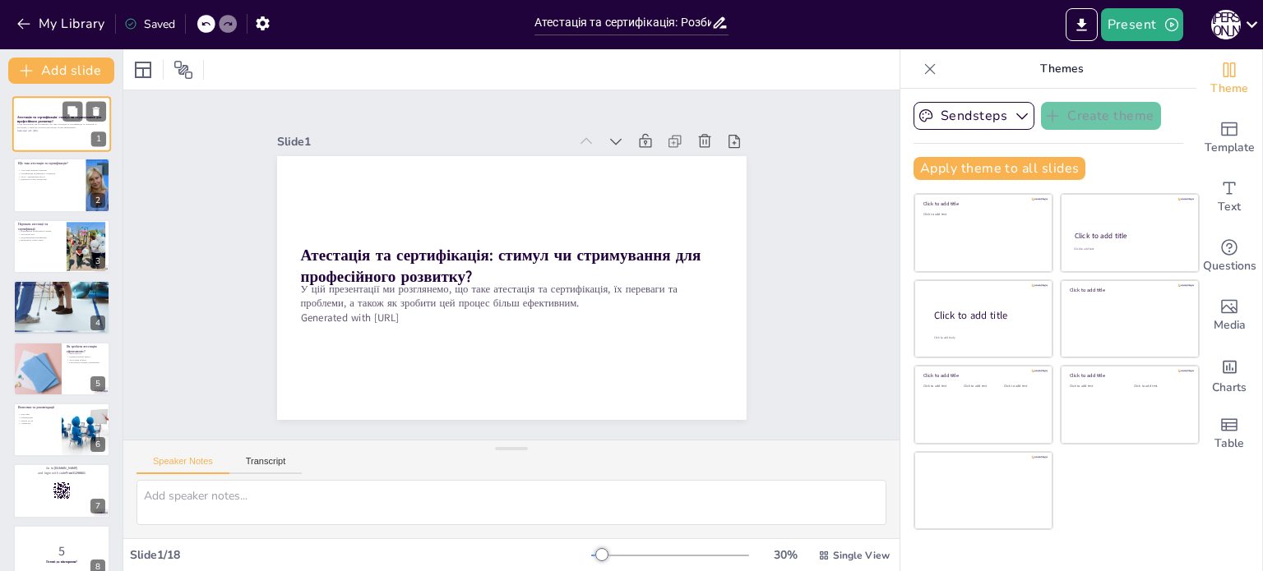
checkbox input "true"
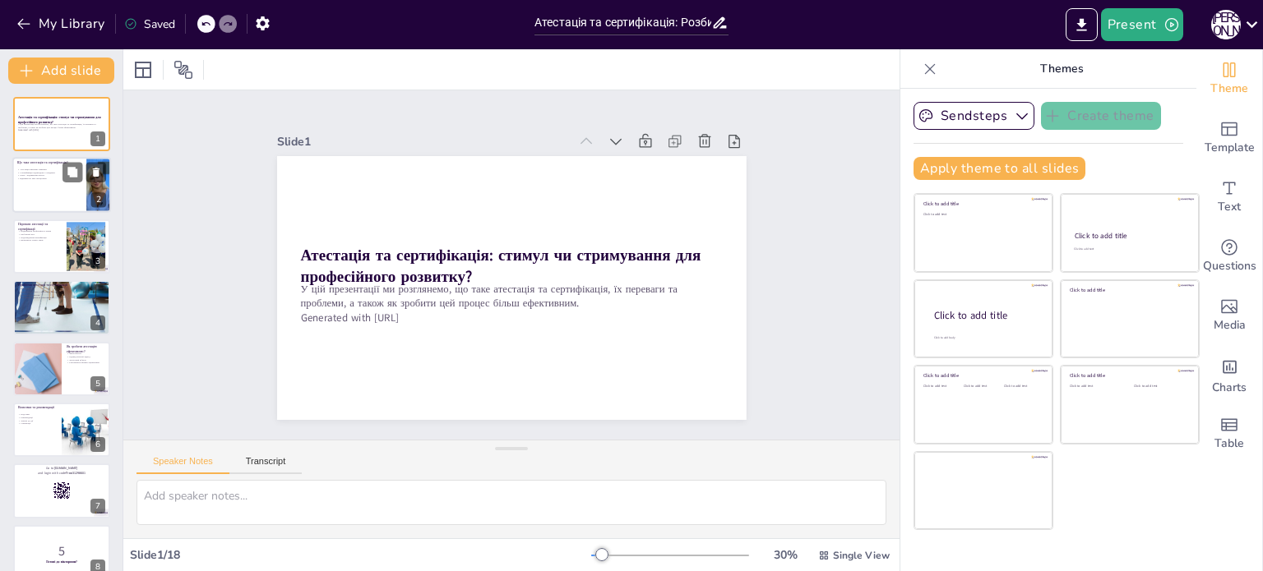
click at [41, 191] on div at bounding box center [61, 186] width 99 height 56
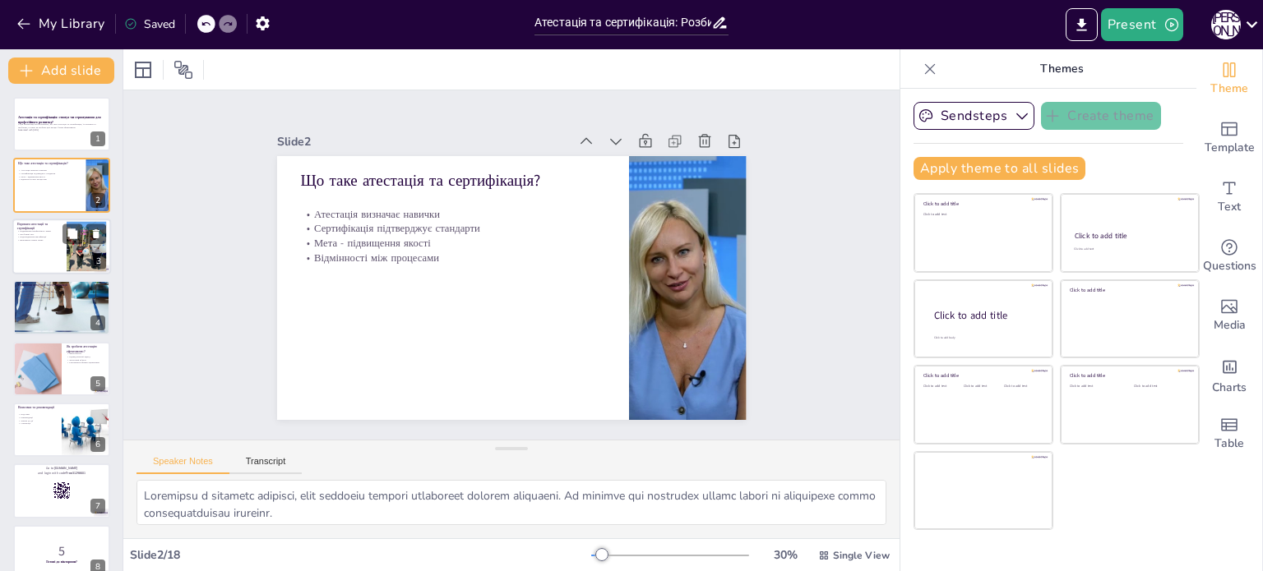
click at [48, 252] on div at bounding box center [61, 247] width 99 height 56
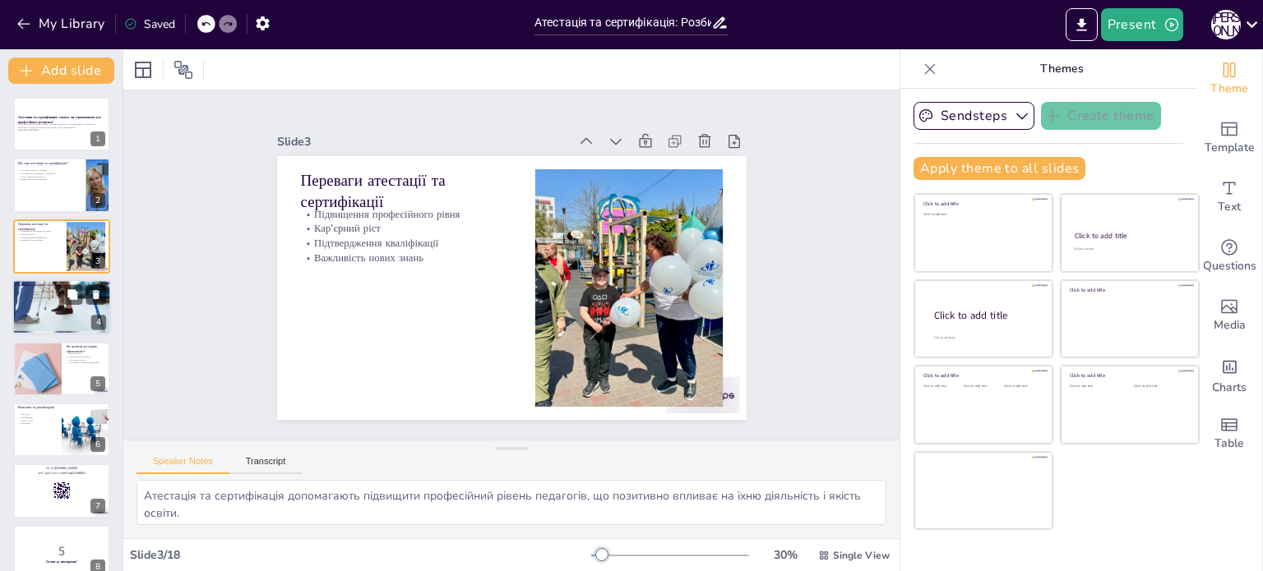
click at [56, 307] on div at bounding box center [61, 308] width 99 height 141
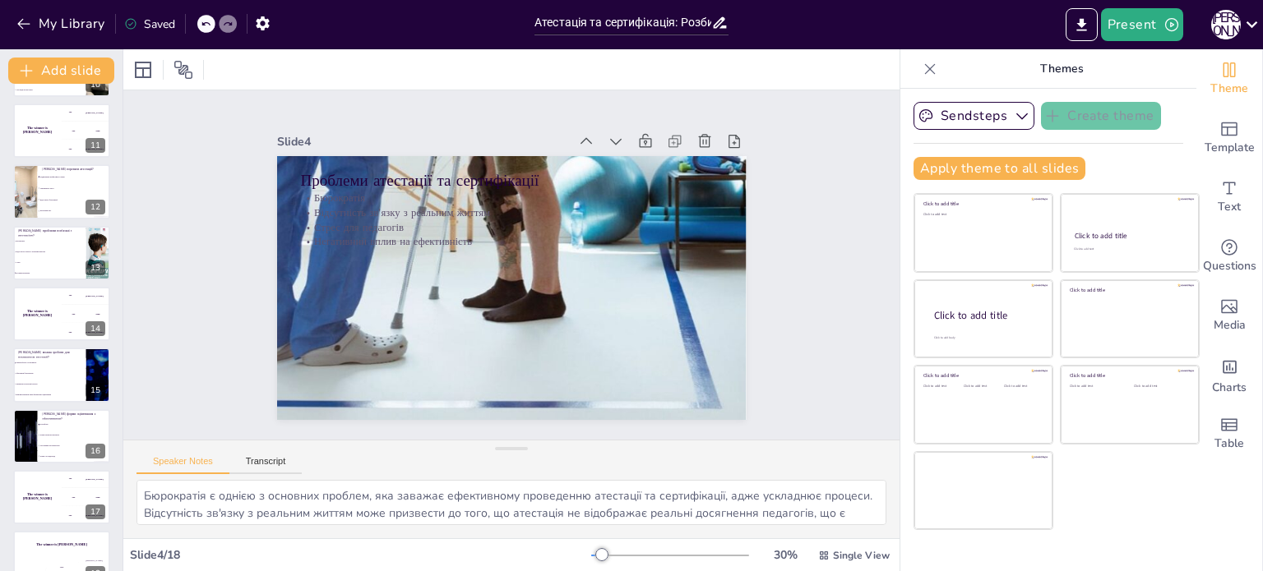
scroll to position [632, 0]
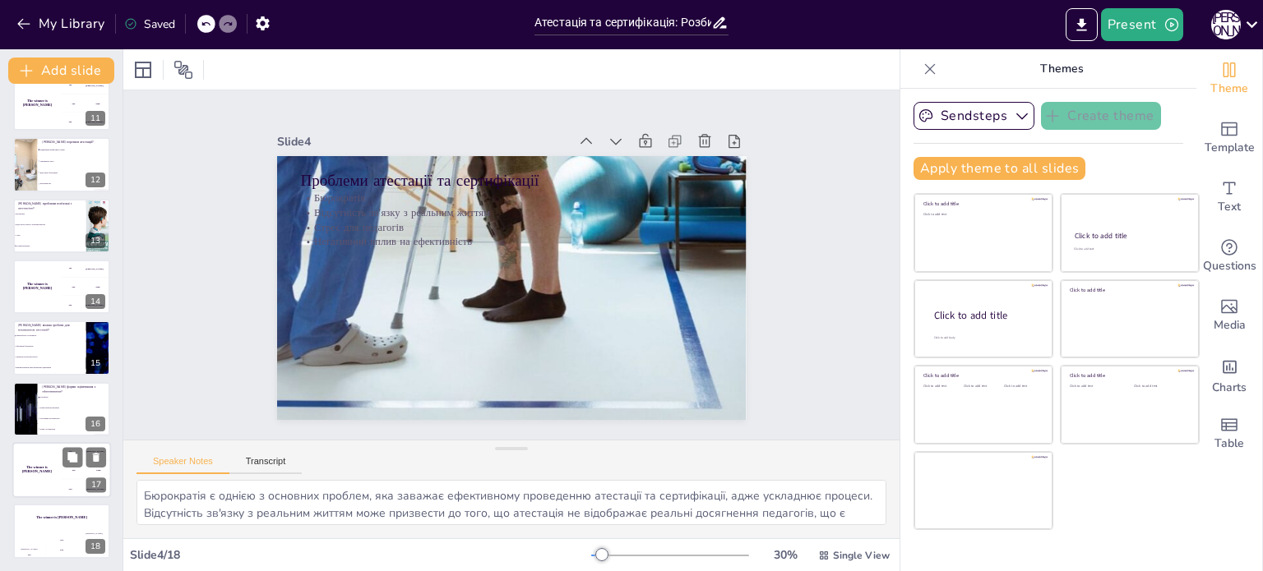
click at [40, 476] on div "The winner is [PERSON_NAME]" at bounding box center [36, 470] width 49 height 56
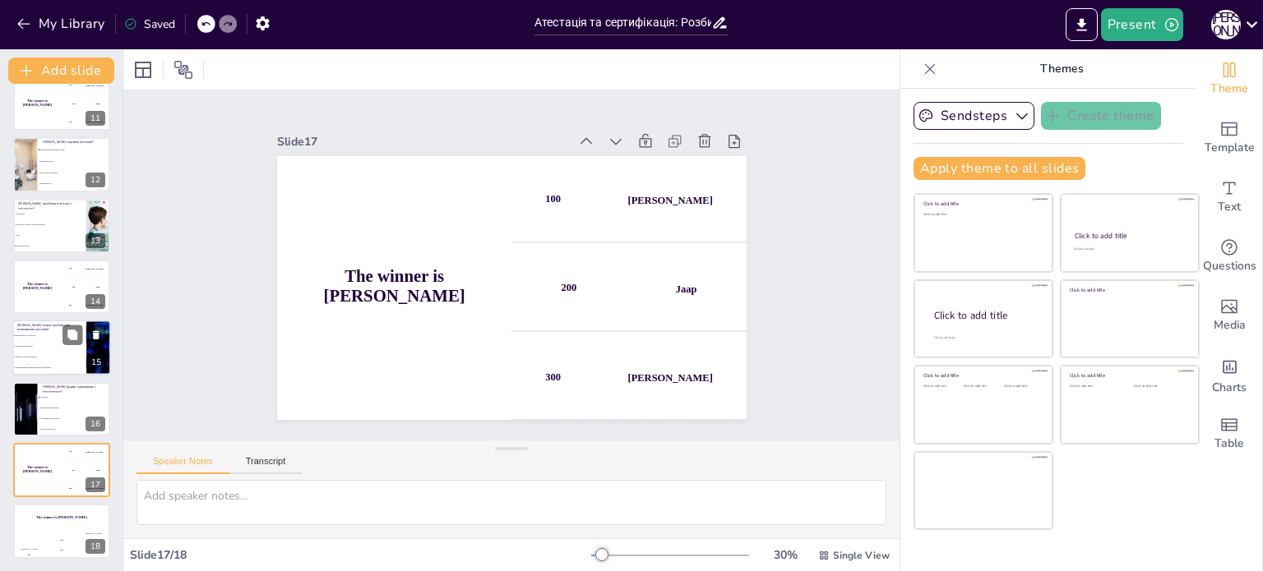
click at [56, 353] on li "Зменшити зворотний зв'язок" at bounding box center [49, 358] width 74 height 11
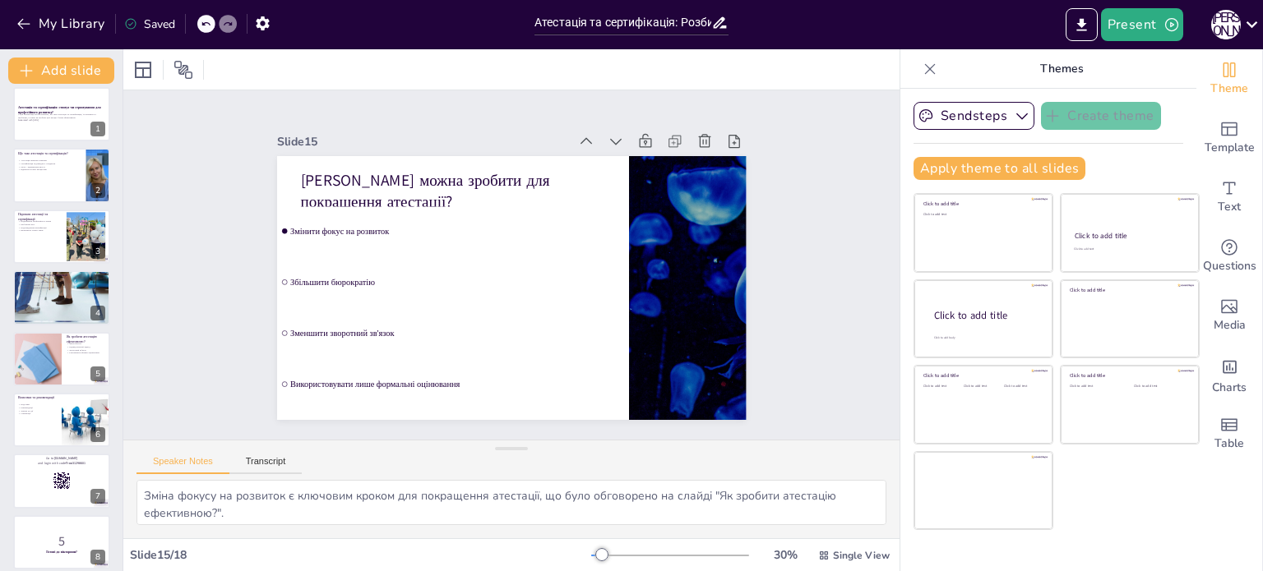
scroll to position [0, 0]
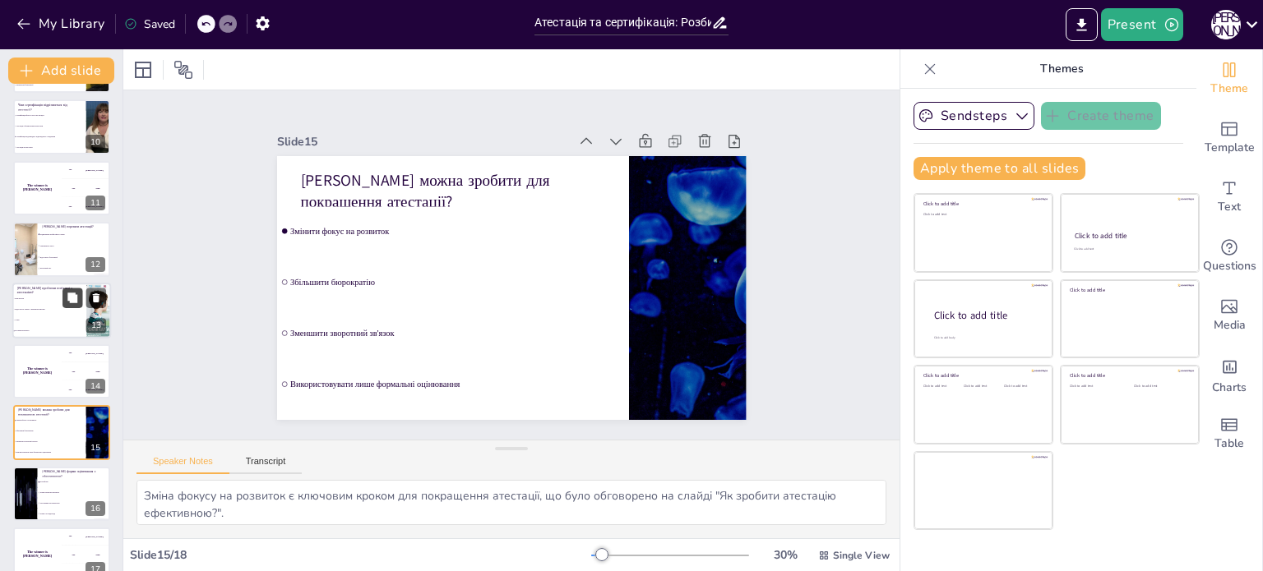
click at [67, 294] on icon at bounding box center [73, 298] width 12 height 12
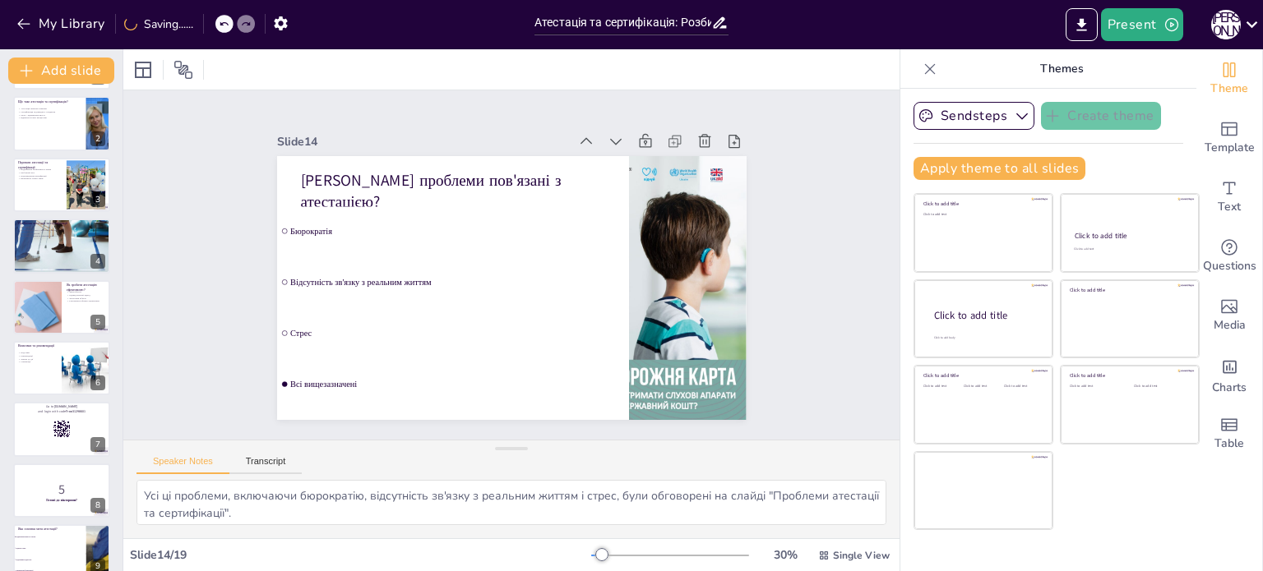
scroll to position [43, 0]
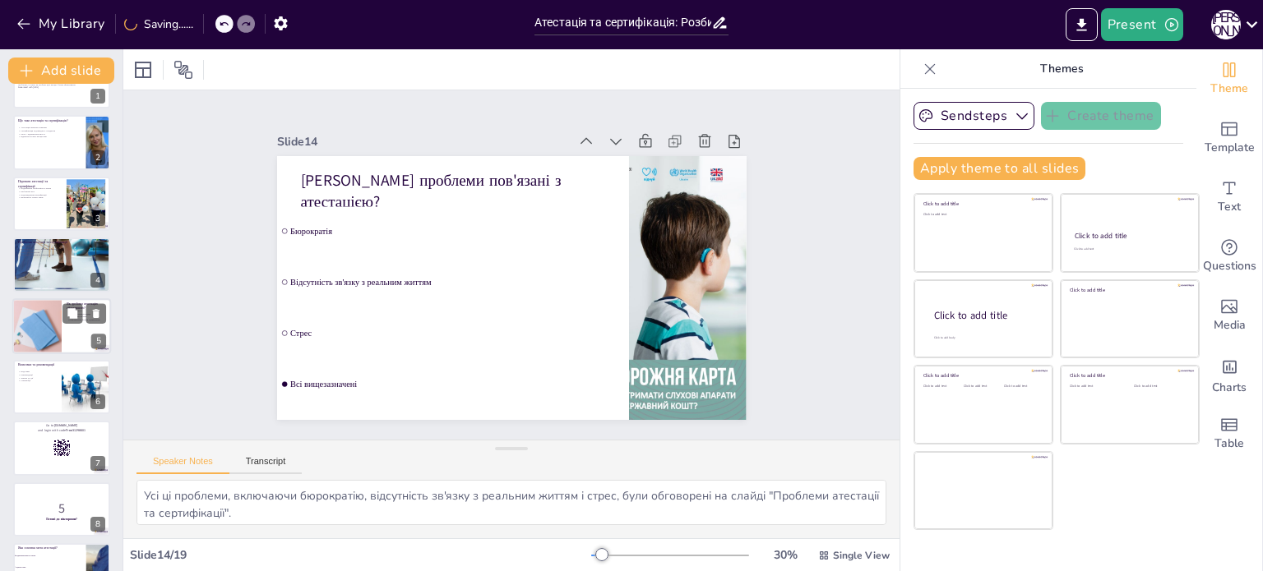
click at [52, 330] on div at bounding box center [36, 326] width 97 height 56
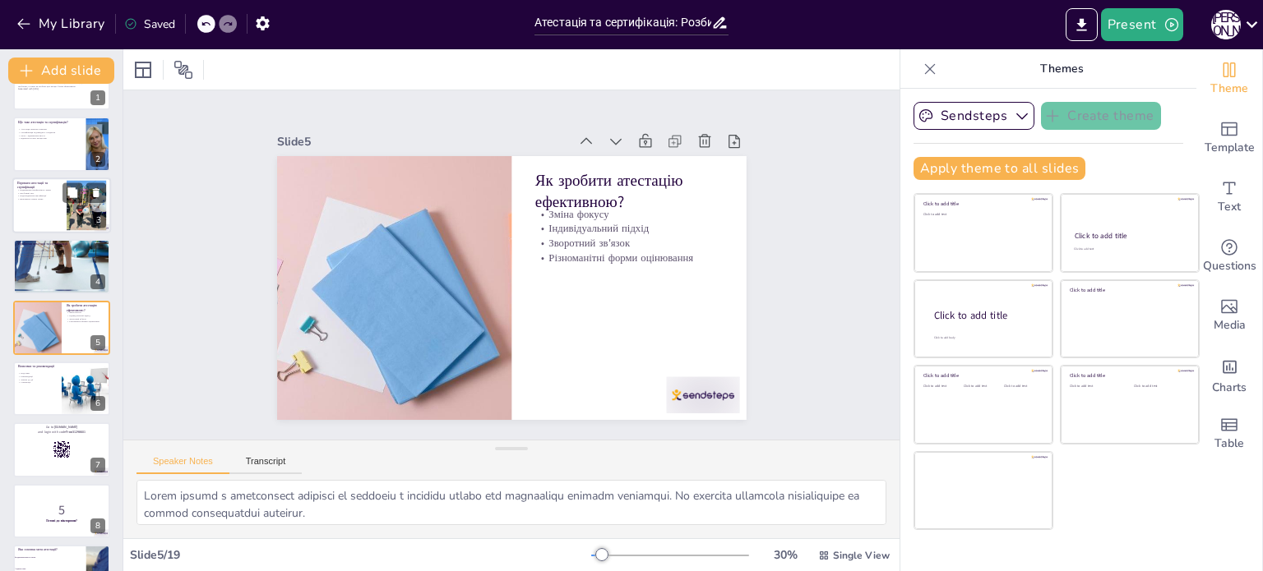
click at [62, 213] on div at bounding box center [61, 206] width 99 height 56
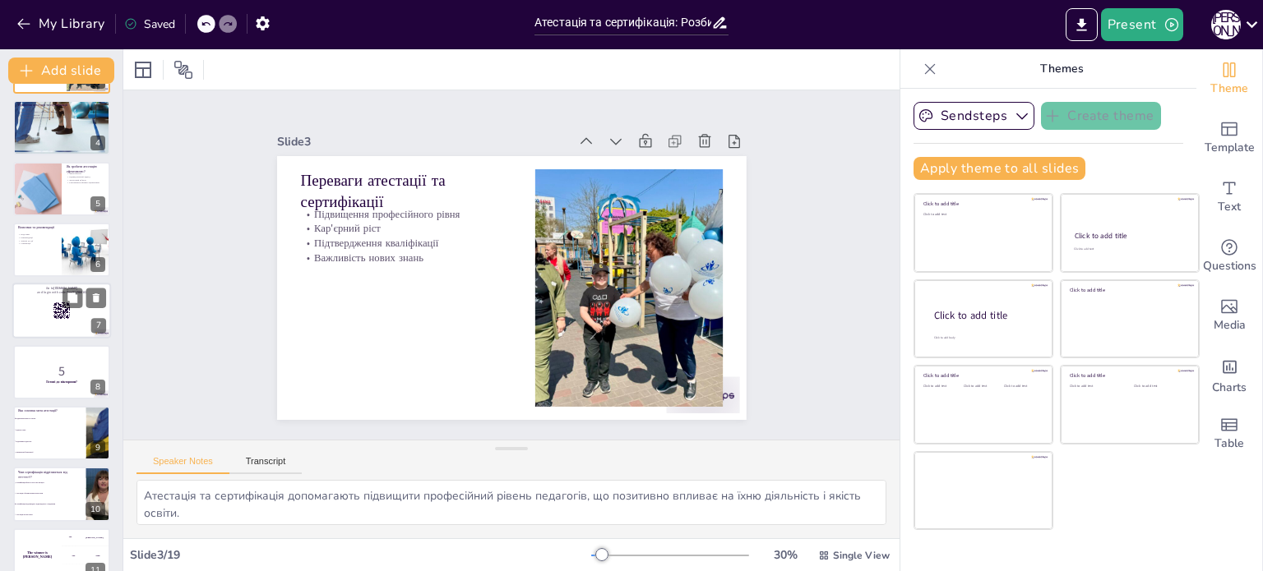
scroll to position [109, 0]
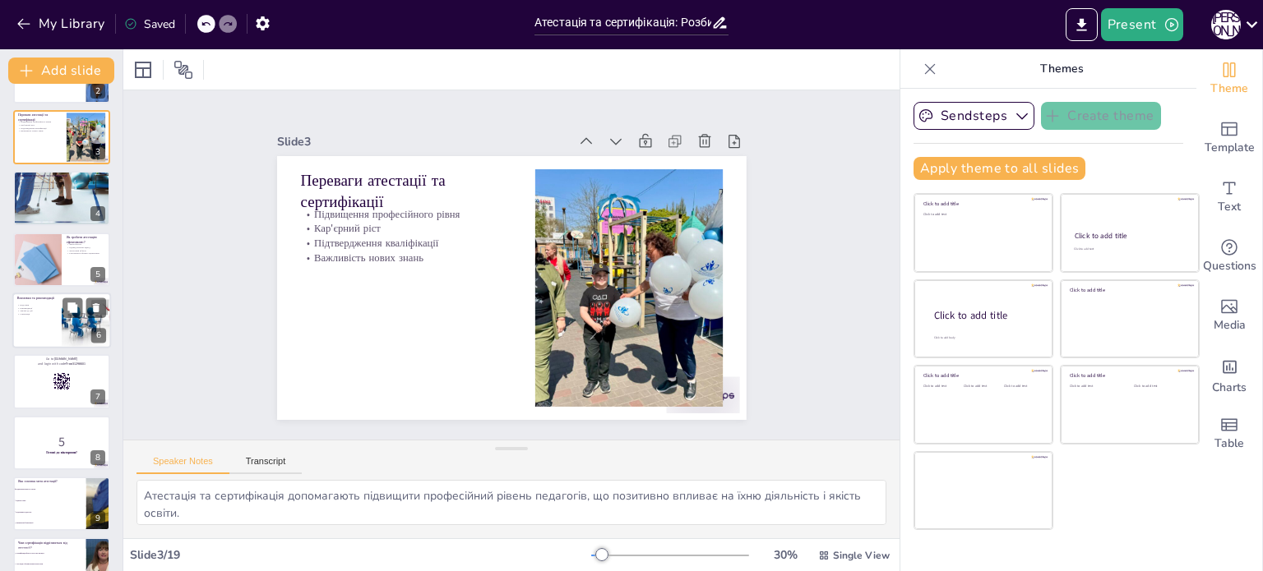
click at [56, 325] on div at bounding box center [61, 321] width 99 height 56
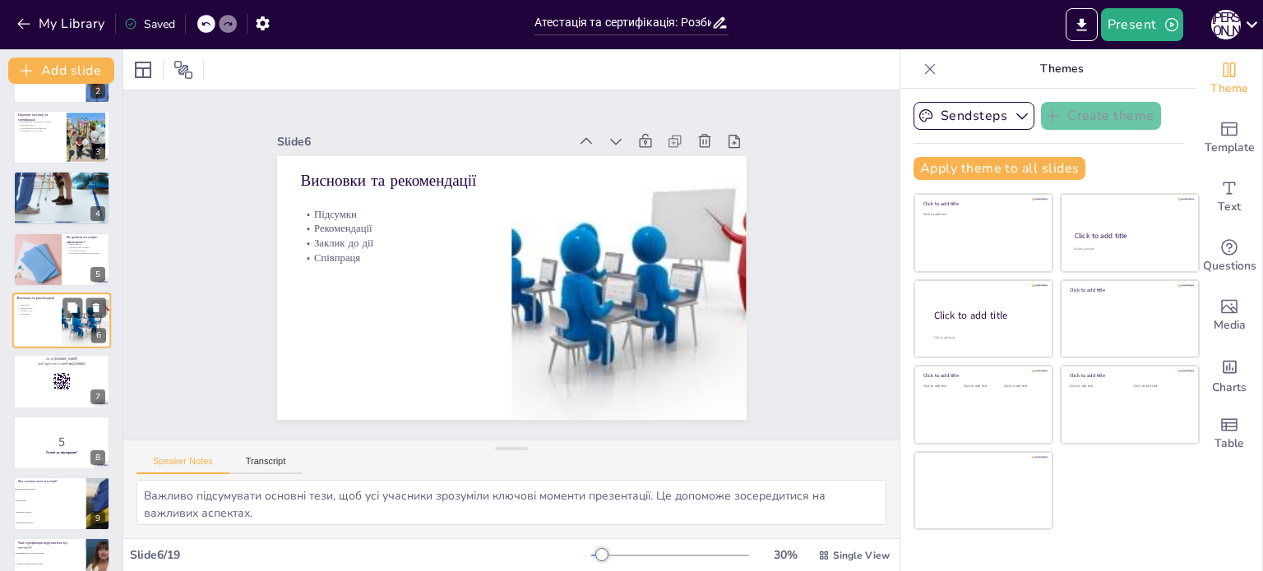
scroll to position [102, 0]
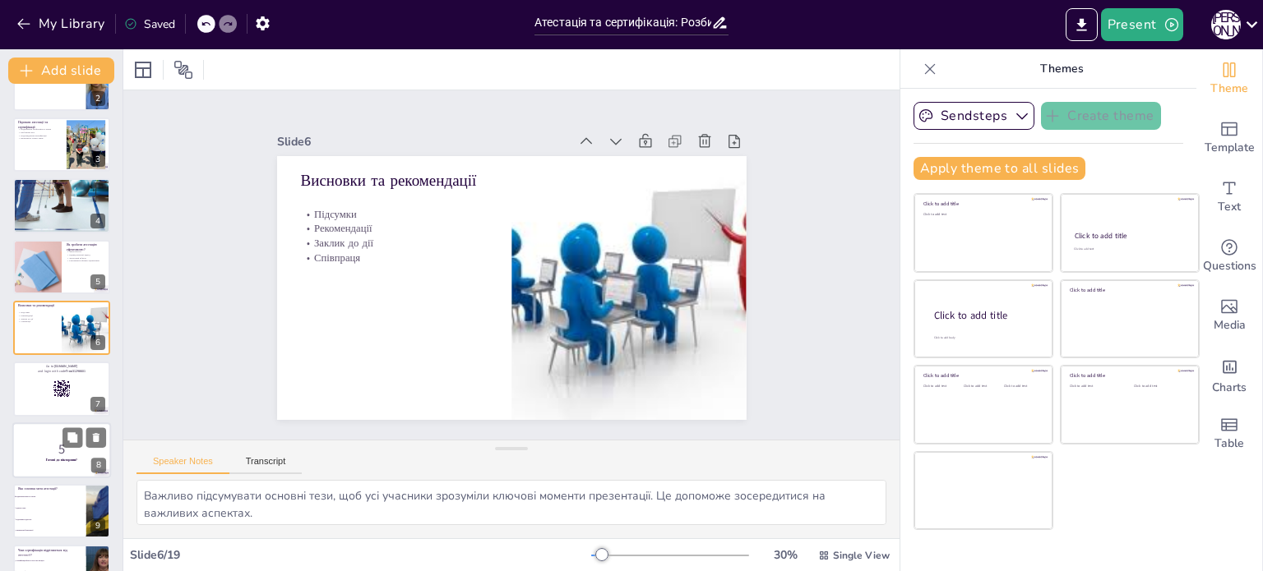
click at [35, 386] on div at bounding box center [61, 389] width 97 height 54
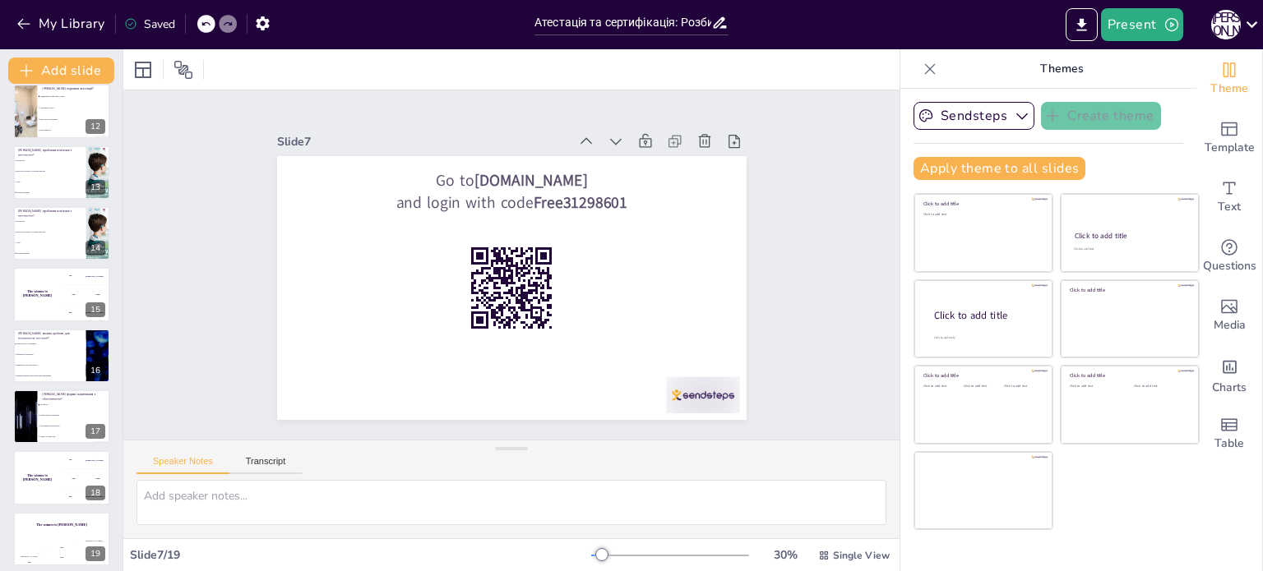
scroll to position [694, 0]
